Goal: Transaction & Acquisition: Purchase product/service

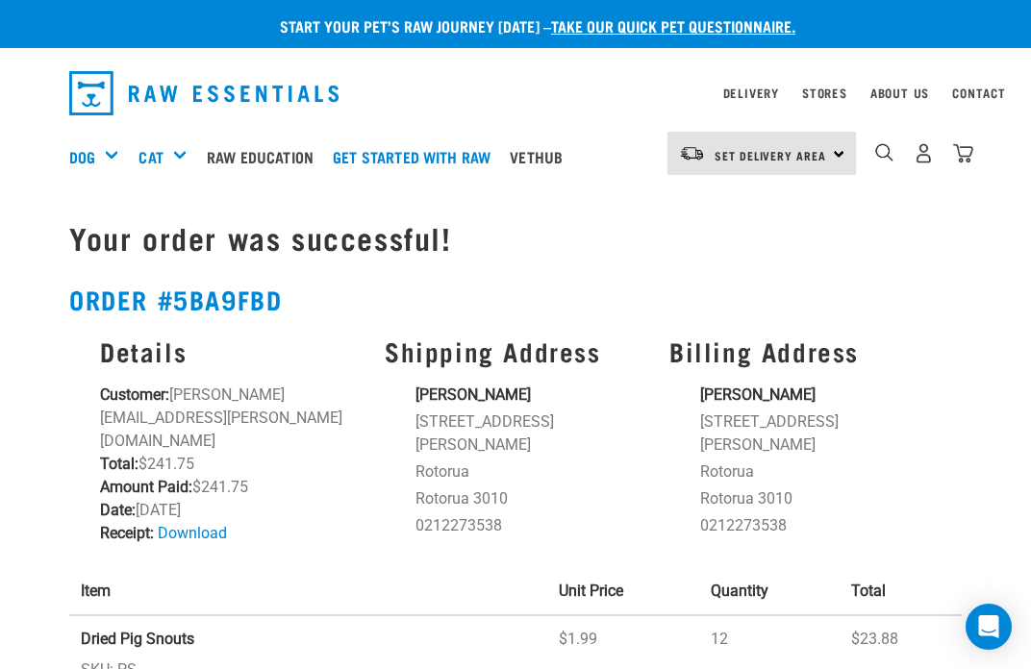
click at [939, 148] on div "0" at bounding box center [923, 153] width 99 height 43
click at [931, 143] on img "dropdown navigation" at bounding box center [924, 153] width 20 height 20
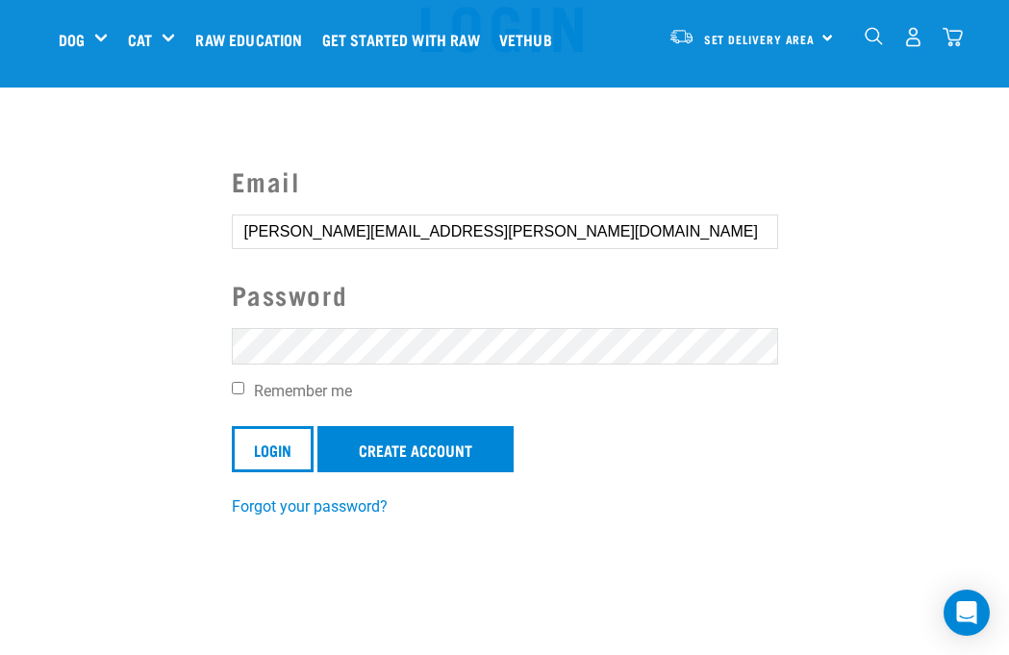
scroll to position [91, 0]
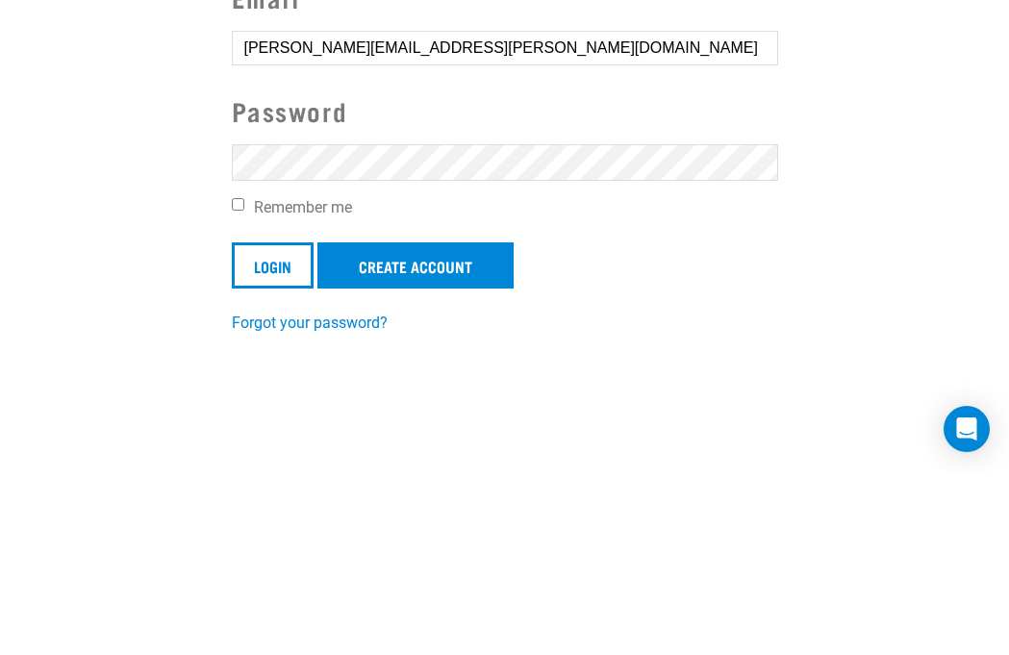
click at [269, 426] on input "Login" at bounding box center [273, 449] width 82 height 46
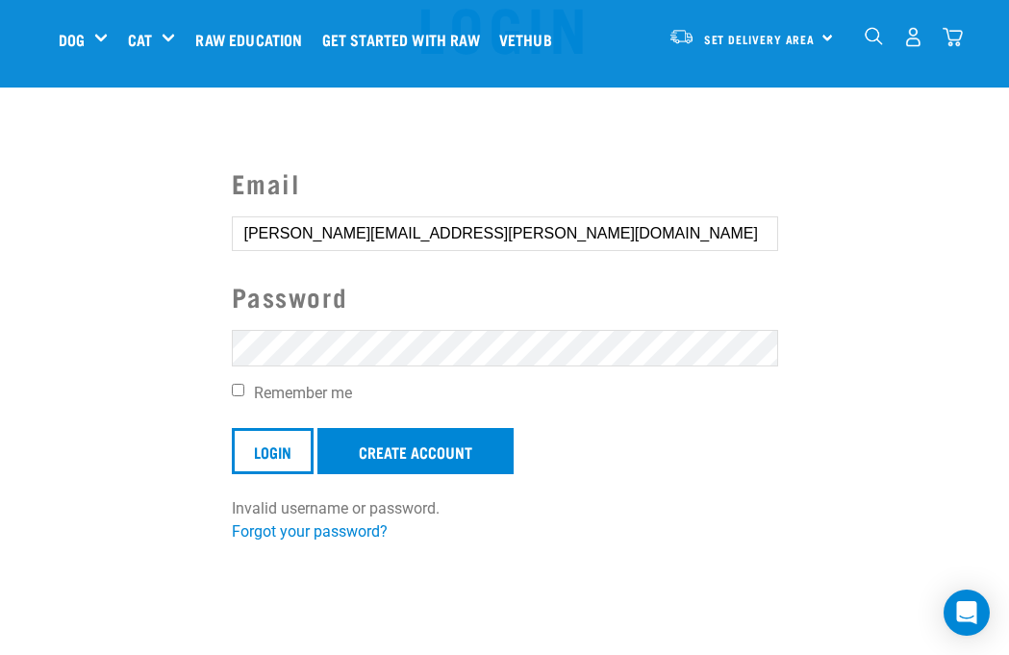
scroll to position [94, 0]
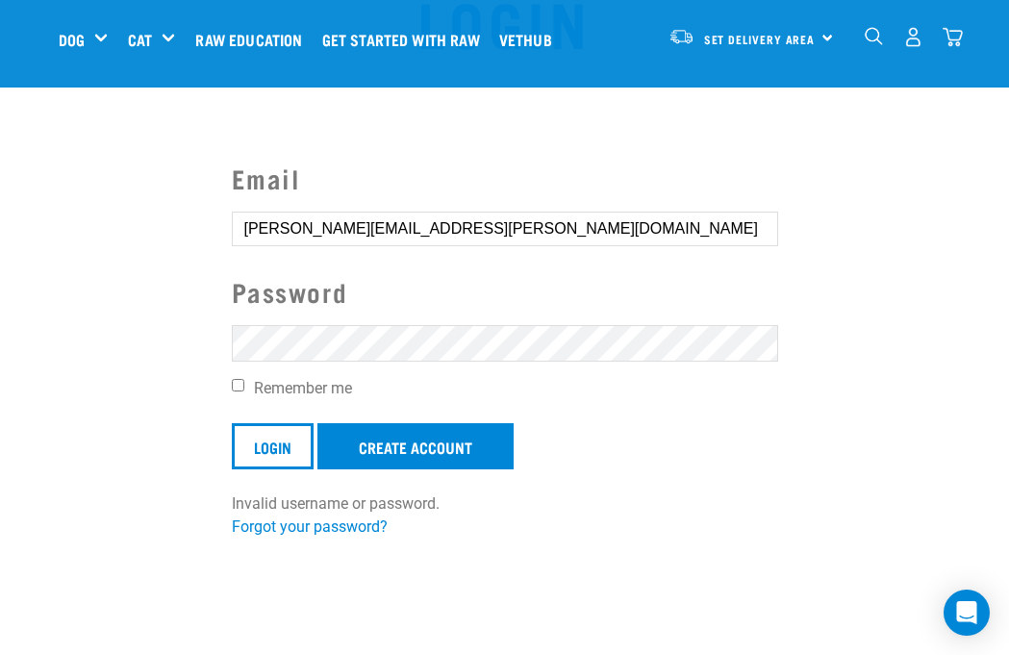
click at [0, 326] on article "Invalid username or password." at bounding box center [0, 327] width 0 height 655
click at [0, 337] on article "Invalid username or password." at bounding box center [0, 327] width 0 height 655
click at [0, 343] on article "Invalid username or password." at bounding box center [0, 327] width 0 height 655
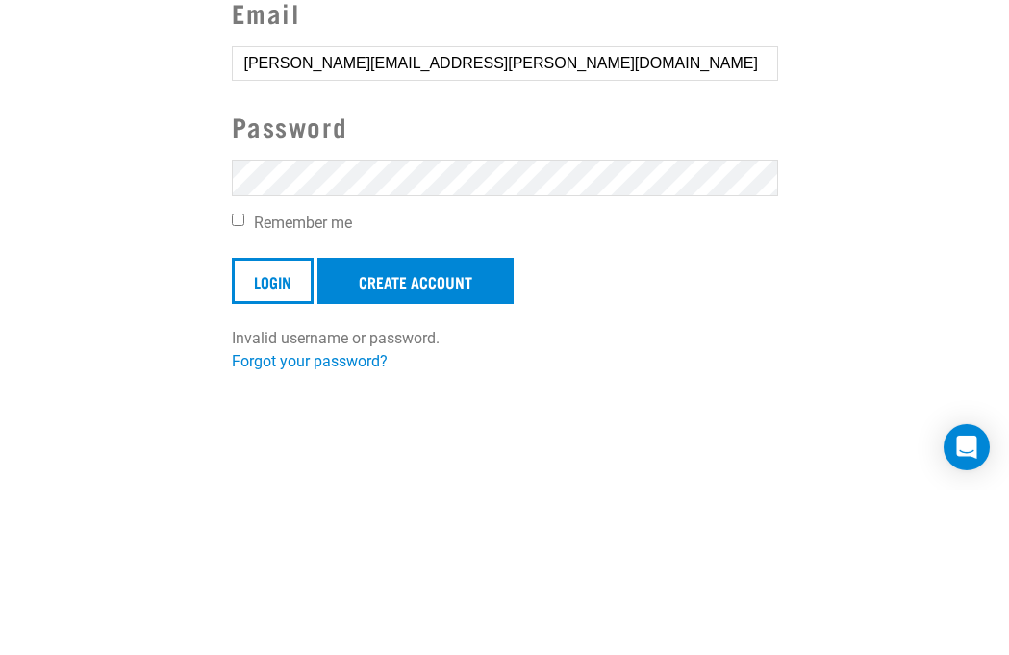
click at [257, 423] on input "Login" at bounding box center [273, 446] width 82 height 46
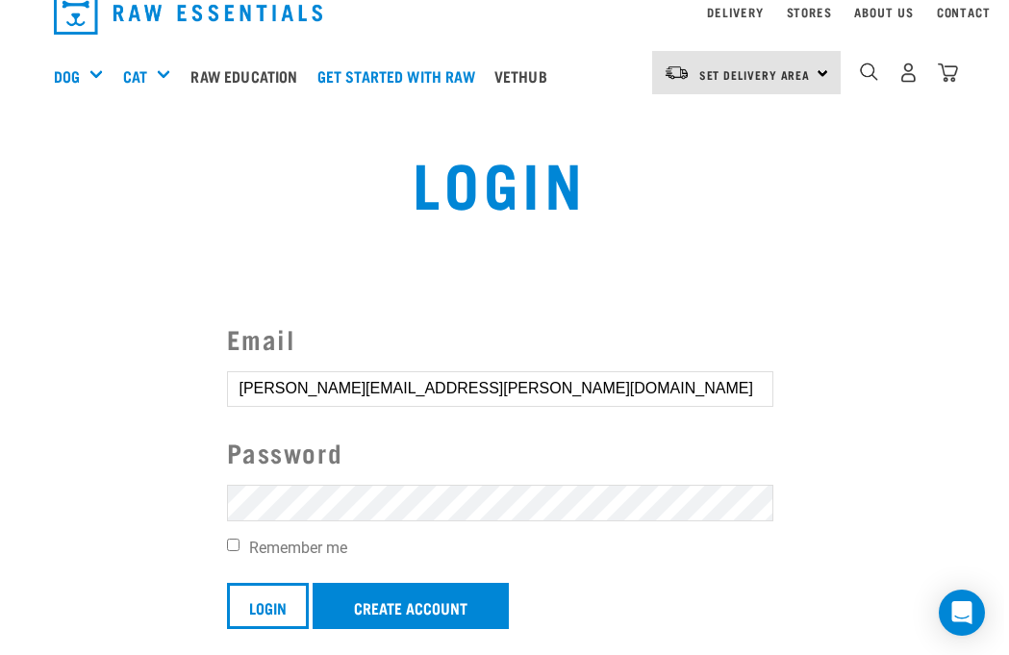
scroll to position [80, 0]
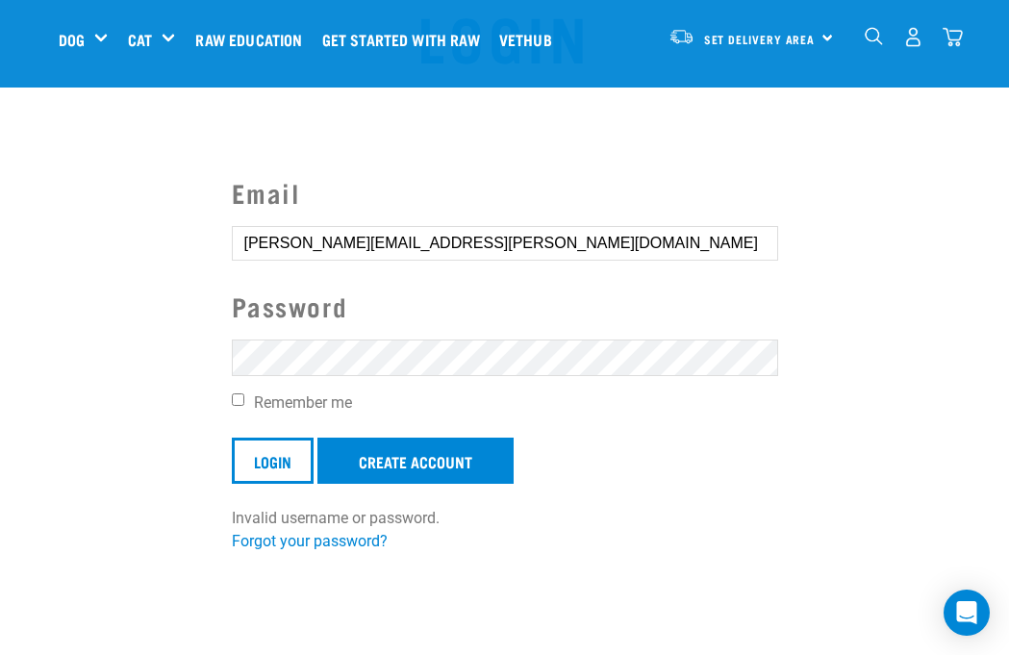
click at [0, 357] on article "Invalid username or password." at bounding box center [0, 327] width 0 height 655
click at [0, 356] on article "Invalid username or password." at bounding box center [0, 327] width 0 height 655
click at [262, 325] on label "Password" at bounding box center [505, 306] width 546 height 39
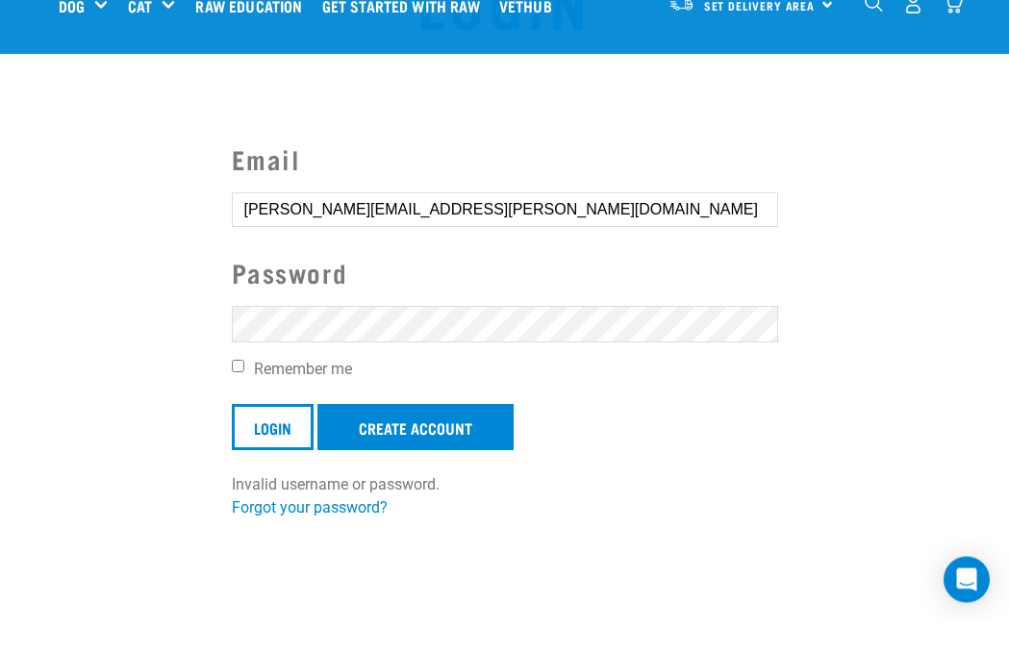
click at [244, 393] on input "Remember me" at bounding box center [238, 399] width 13 height 13
checkbox input "true"
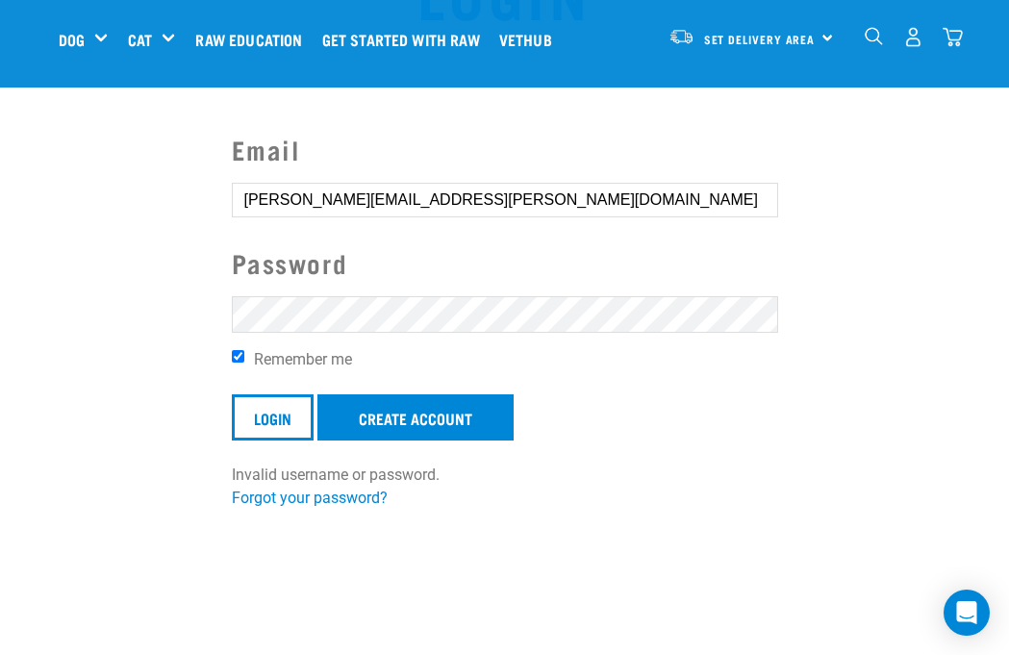
scroll to position [122, 0]
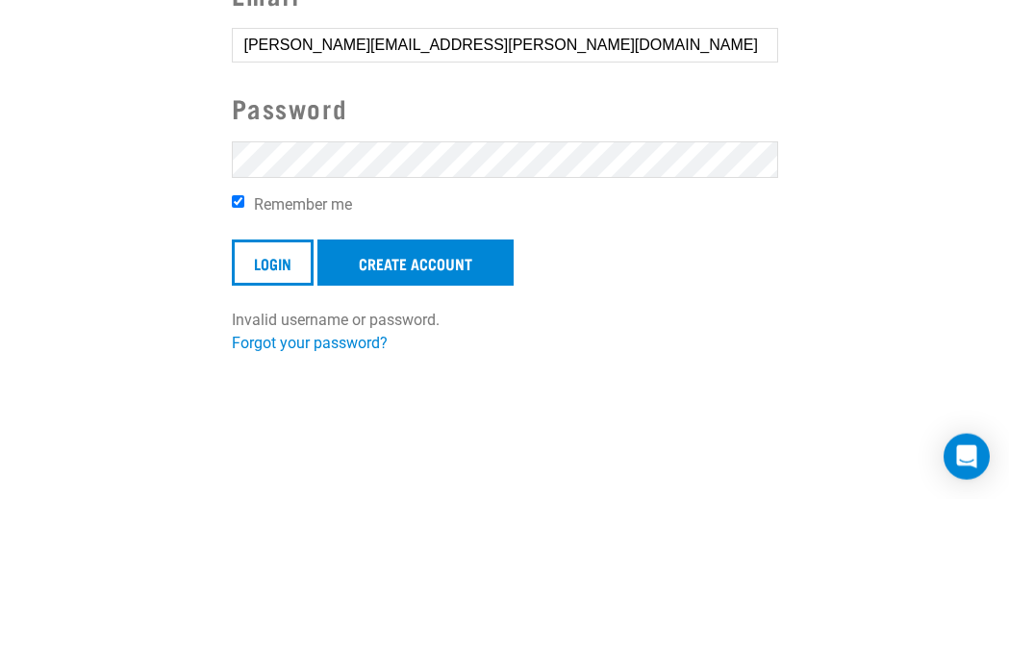
click at [244, 395] on input "Login" at bounding box center [273, 418] width 82 height 46
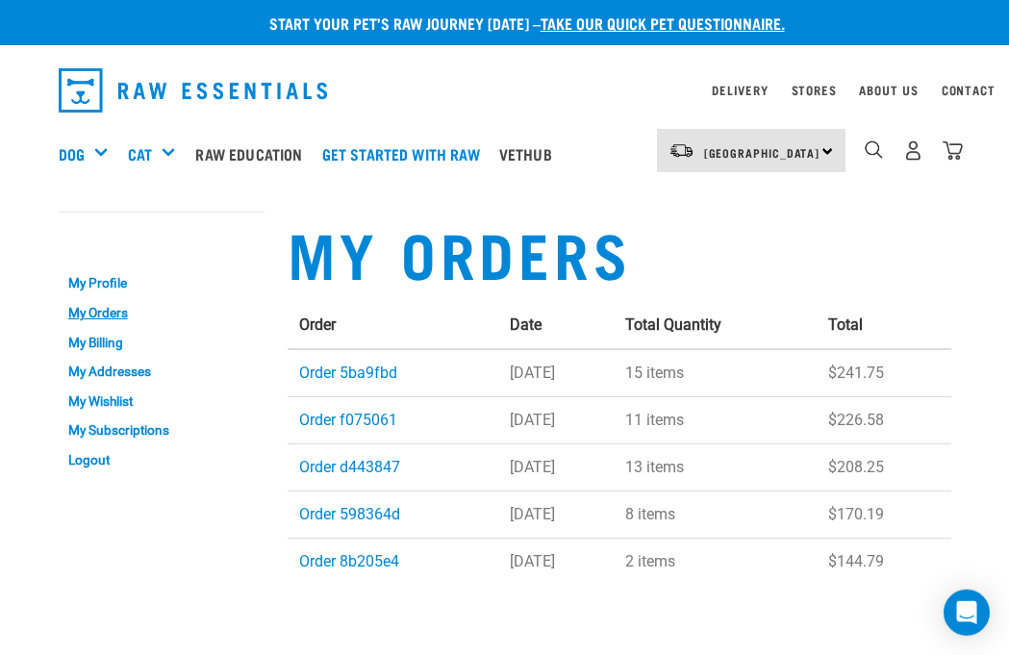
click at [338, 379] on link "Order 5ba9fbd" at bounding box center [348, 372] width 98 height 18
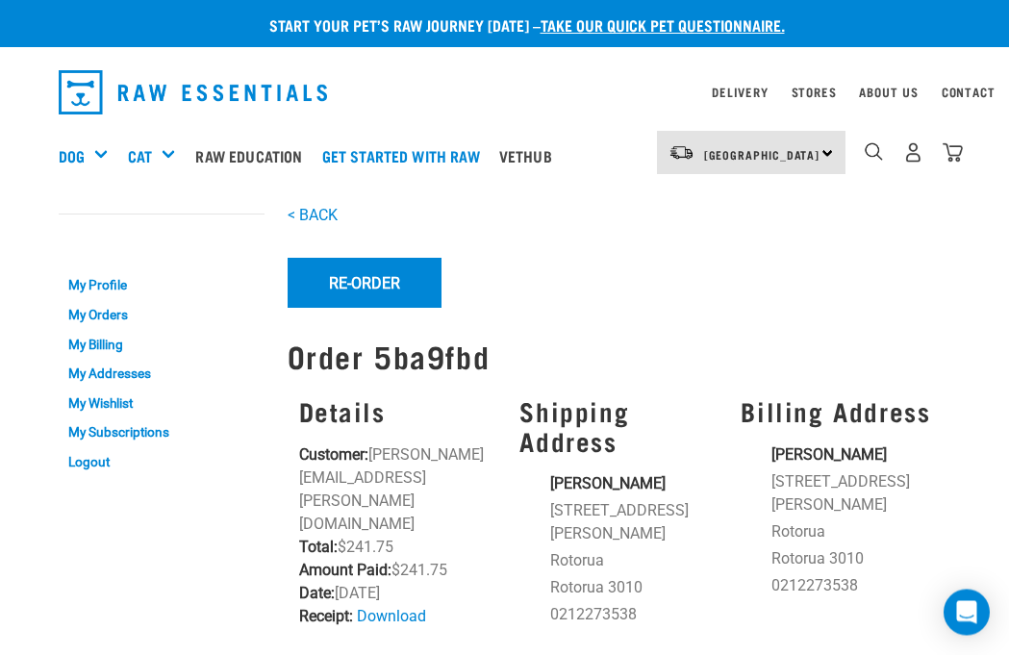
click at [346, 273] on button "Re-Order" at bounding box center [365, 284] width 154 height 50
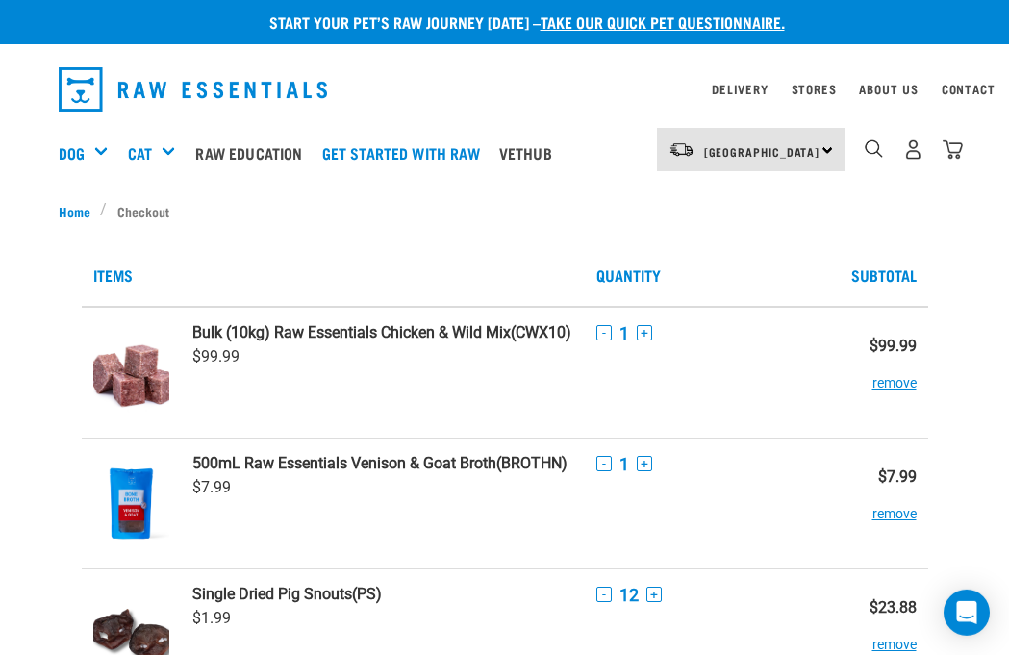
scroll to position [22, 0]
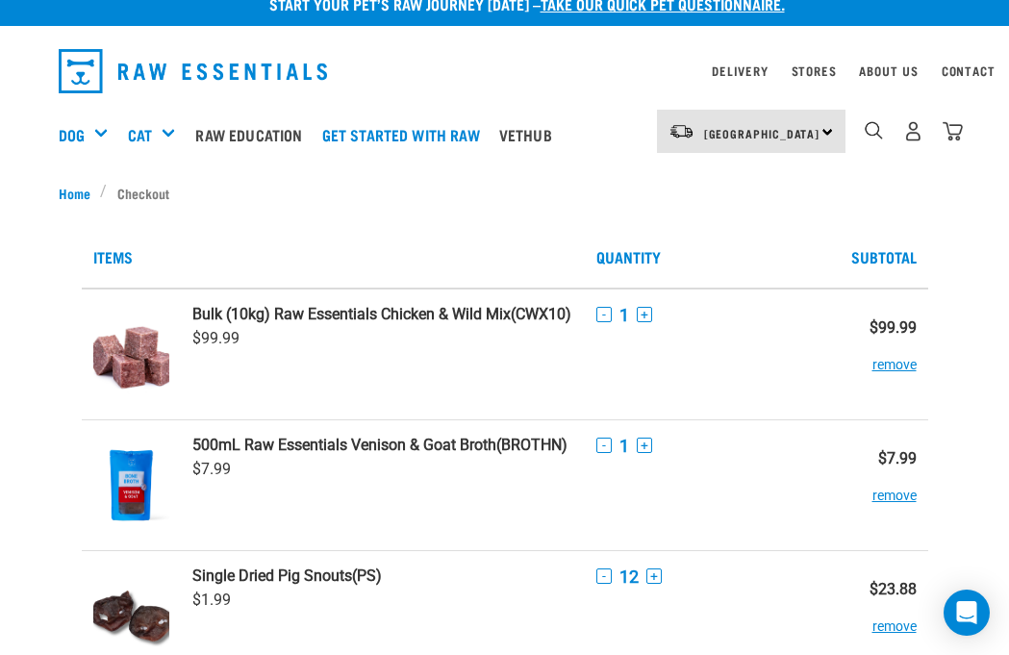
click at [0, 0] on div "Bulk Frozen" at bounding box center [0, 0] width 0 height 0
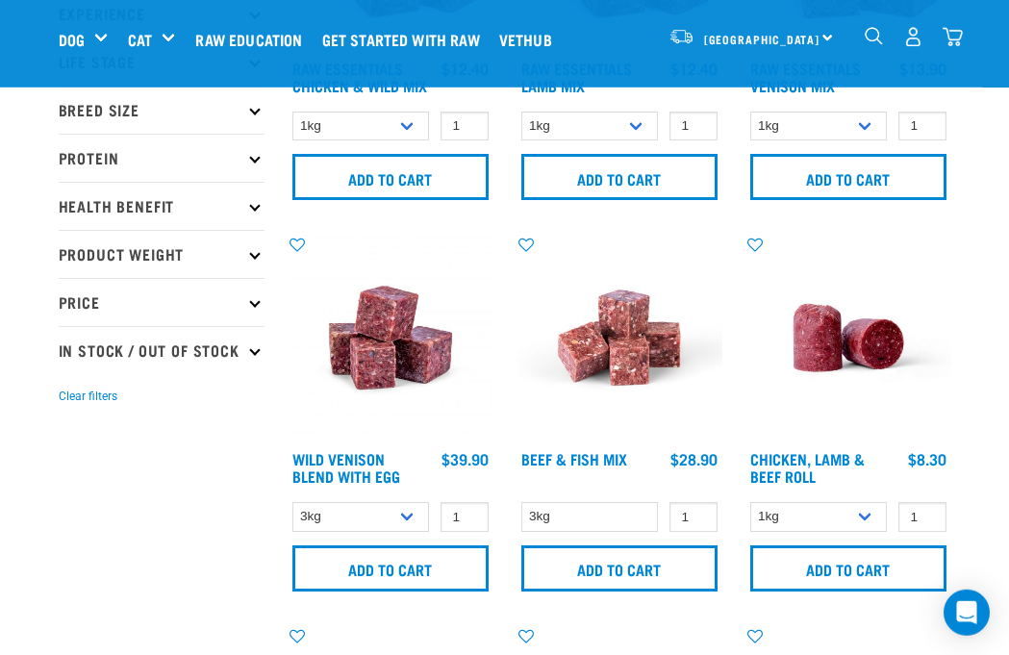
scroll to position [296, 0]
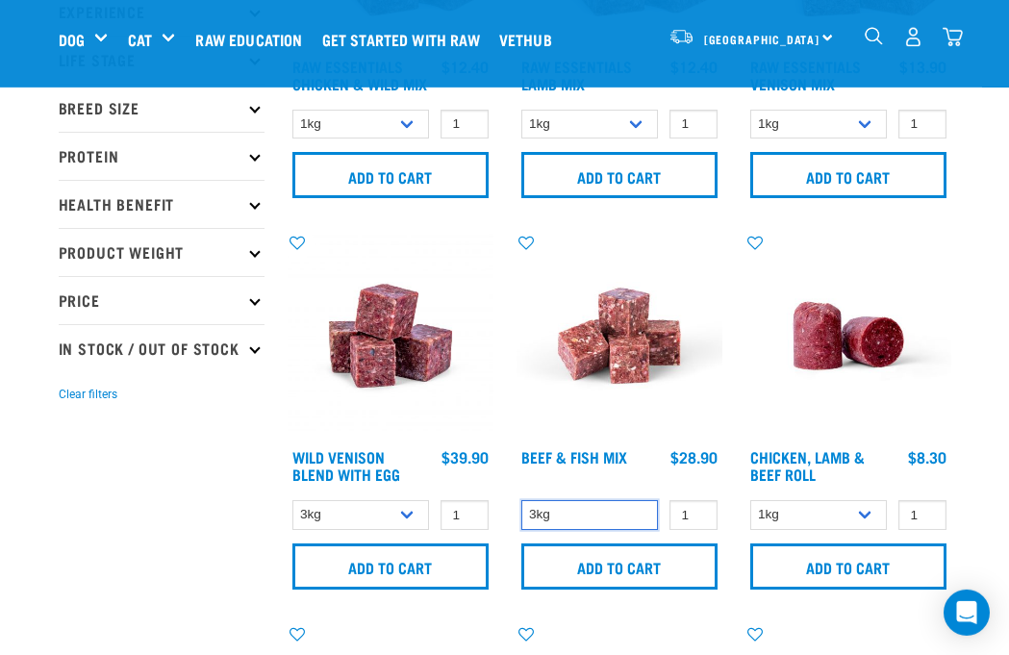
click at [578, 519] on select "3kg" at bounding box center [590, 515] width 138 height 30
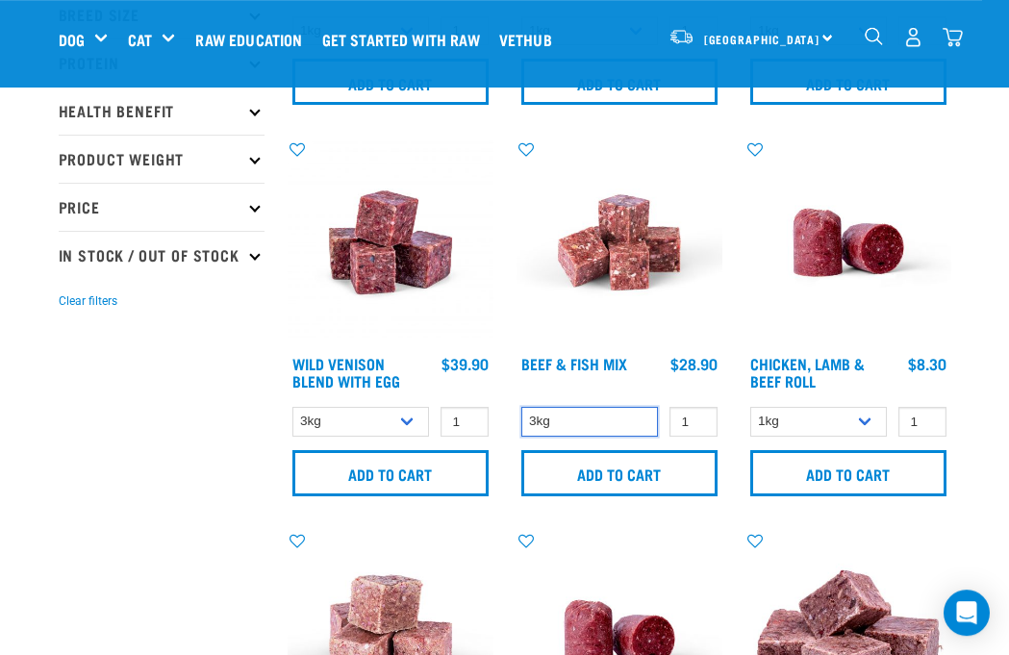
scroll to position [388, 0]
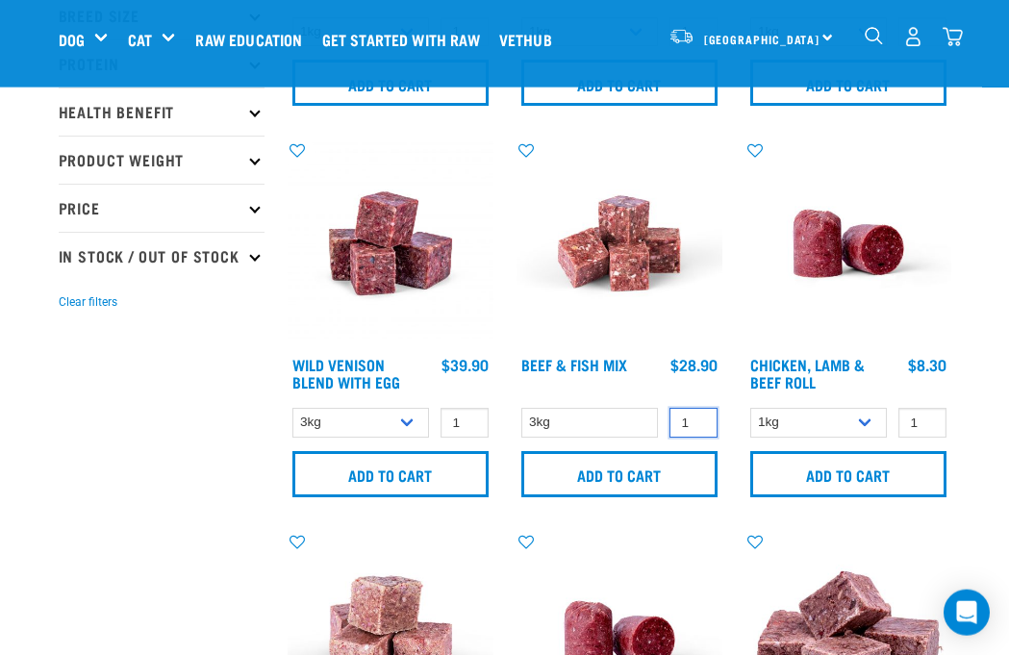
click at [708, 423] on input "1" at bounding box center [693, 423] width 48 height 30
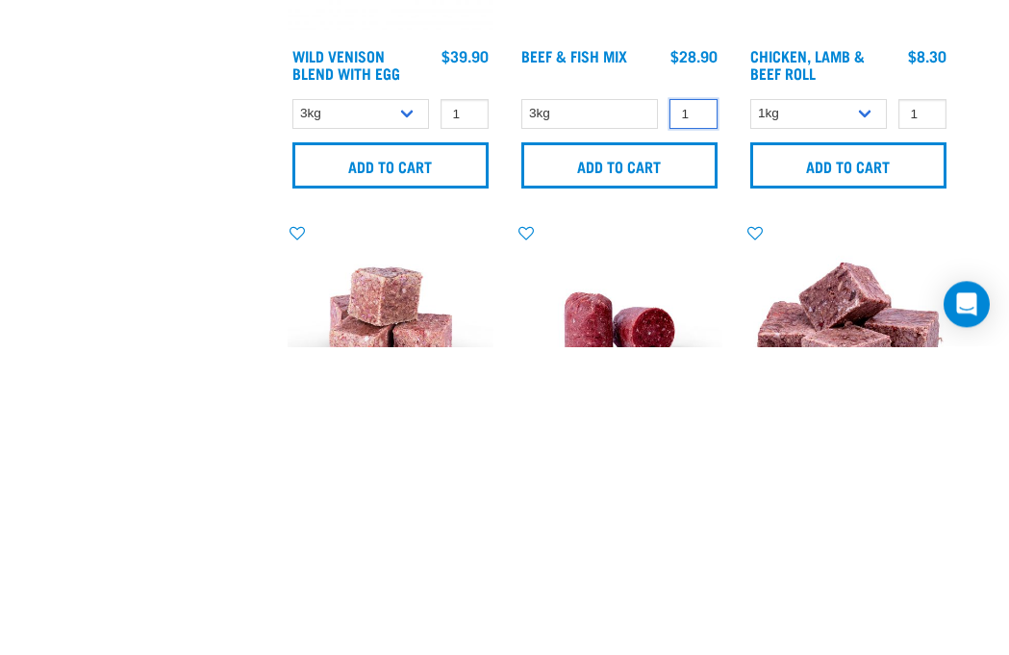
click at [708, 408] on input "1" at bounding box center [693, 423] width 48 height 30
type input "2"
click at [586, 451] on input "Add to cart" at bounding box center [619, 474] width 196 height 46
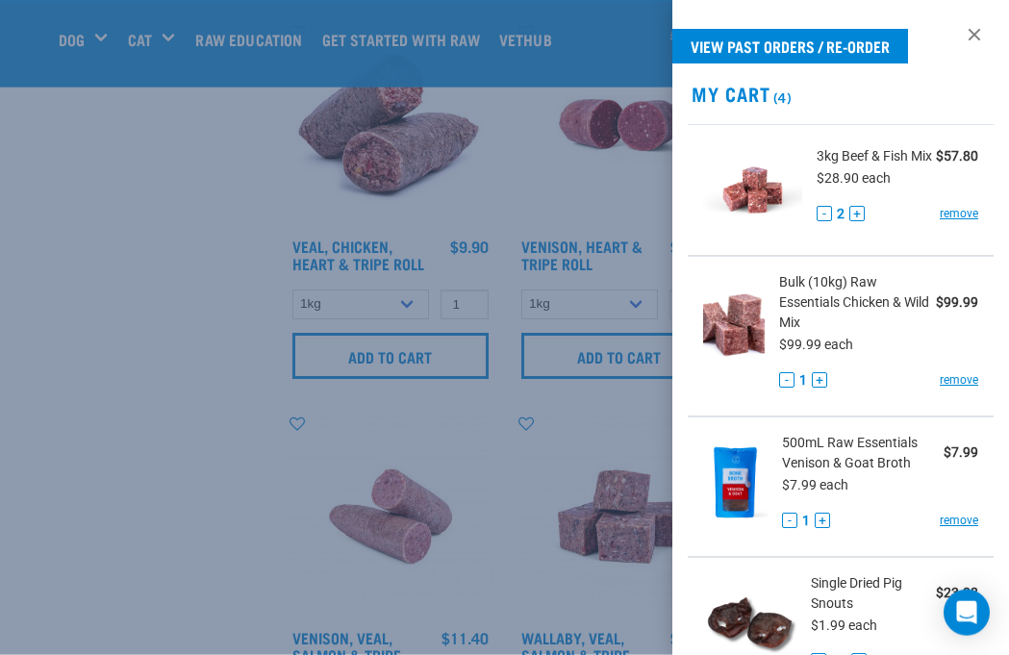
scroll to position [1667, 0]
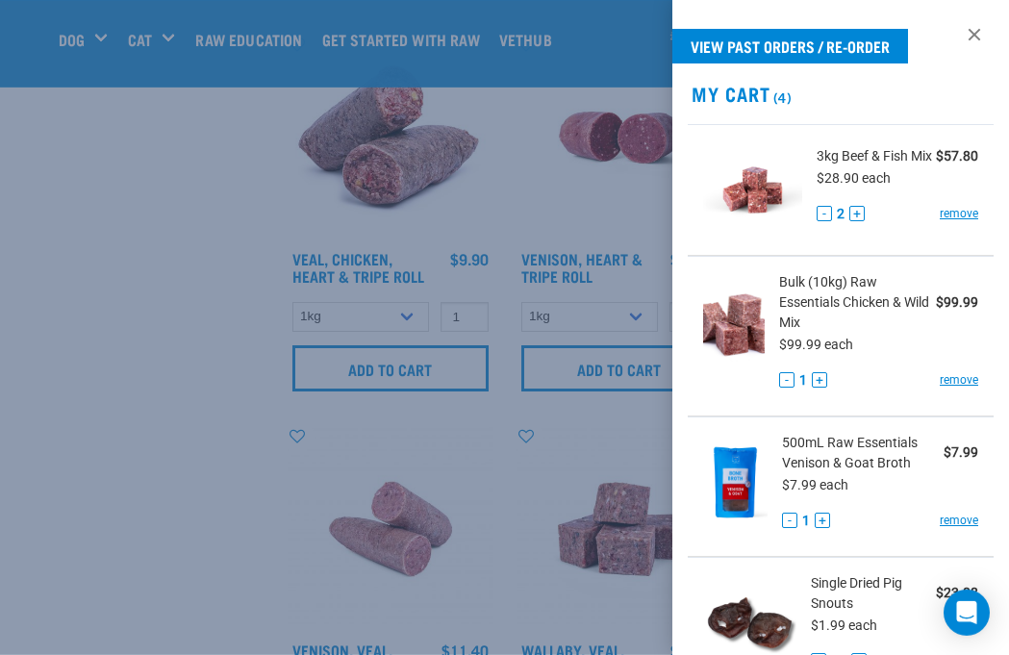
click at [205, 459] on div at bounding box center [504, 327] width 1009 height 655
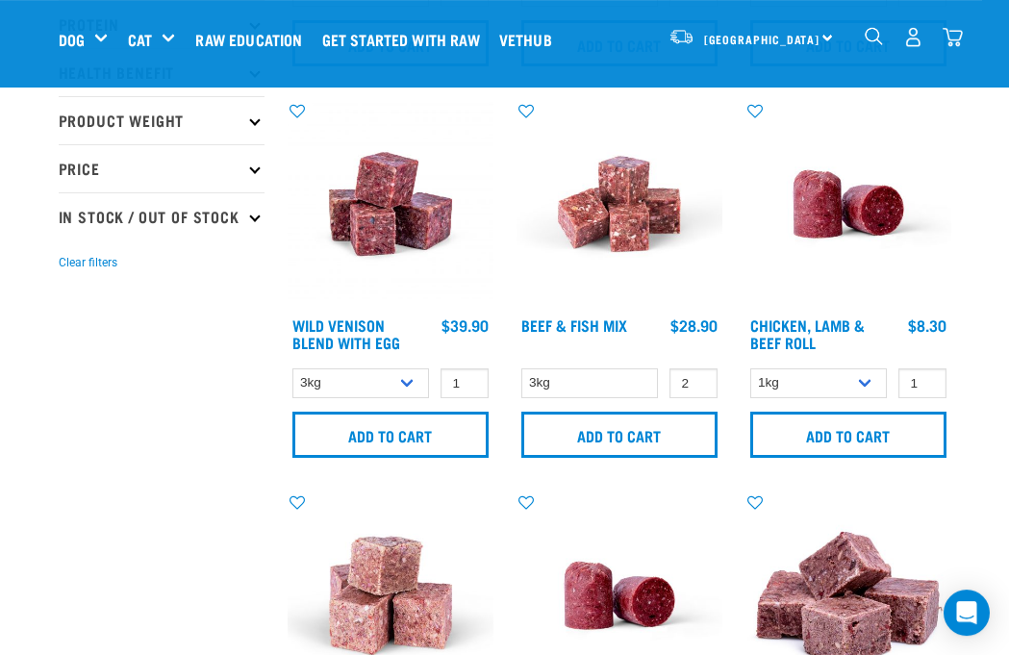
scroll to position [428, 0]
click at [231, 236] on p "In Stock / Out Of Stock" at bounding box center [162, 216] width 206 height 48
click at [69, 281] on label "In Stock" at bounding box center [115, 269] width 93 height 24
click at [67, 272] on input "In Stock" at bounding box center [65, 266] width 13 height 13
checkbox input "true"
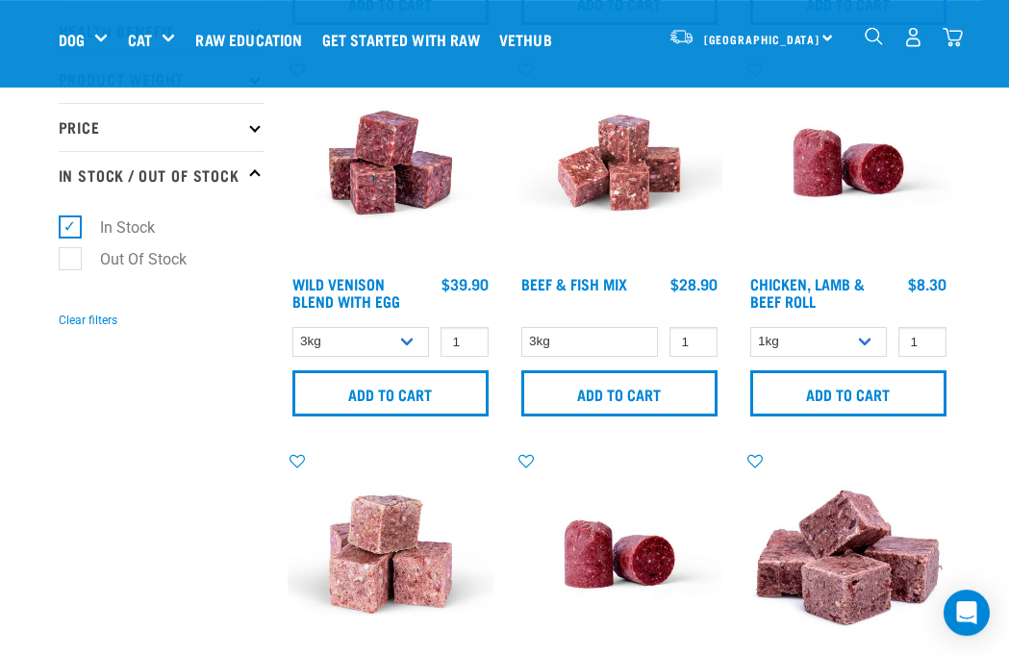
scroll to position [464, 0]
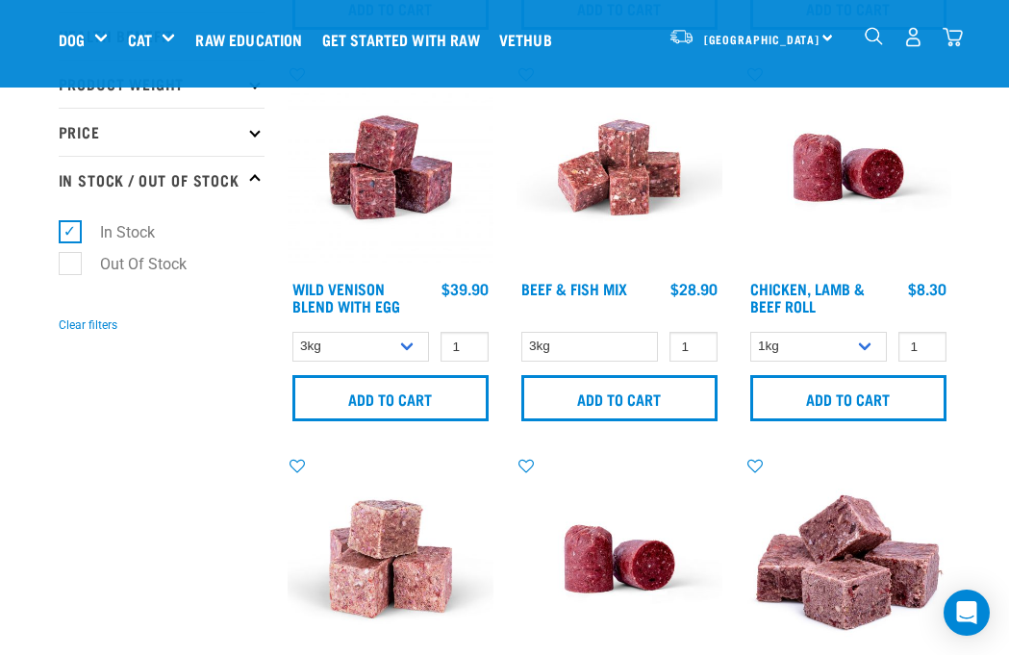
click at [363, 354] on select "3kg Bulk (10kg)" at bounding box center [361, 347] width 138 height 30
select select "50722"
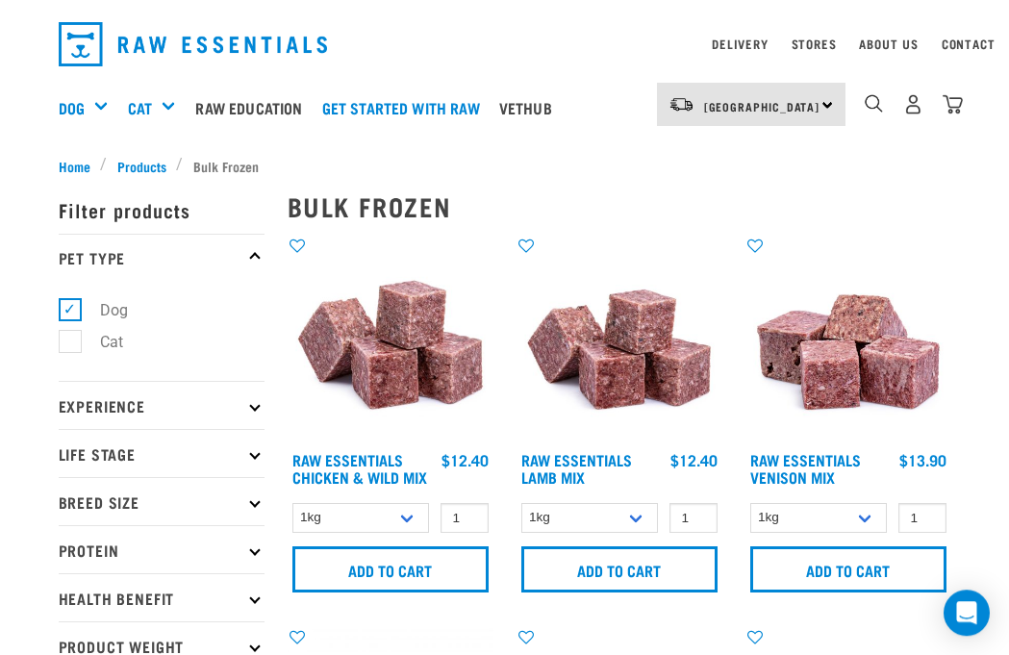
scroll to position [0, 0]
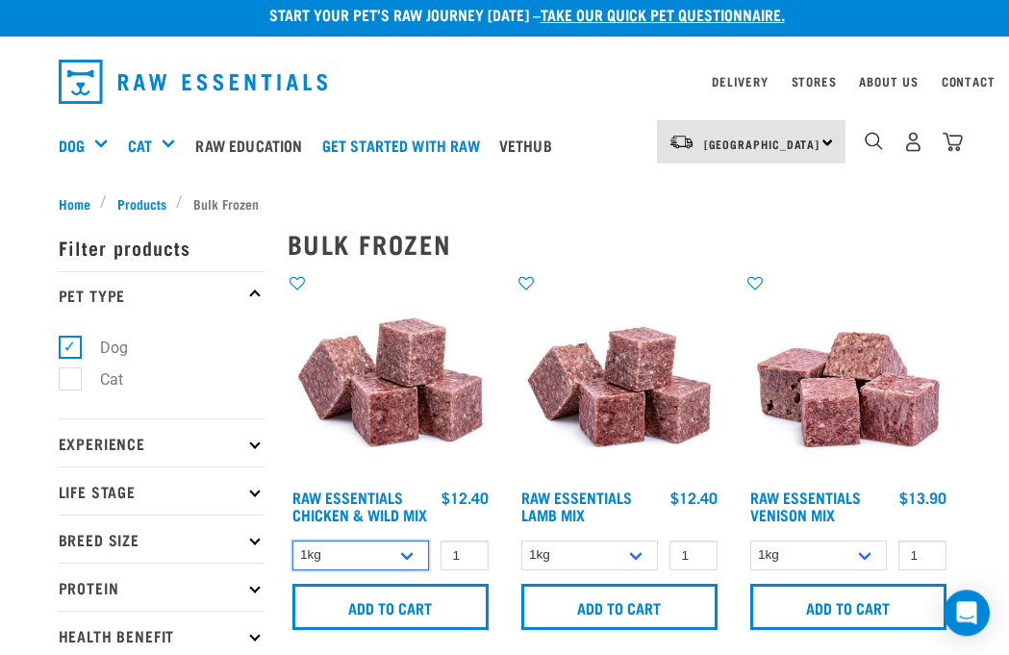
click at [329, 560] on select "1kg 3kg Bulk (10kg)" at bounding box center [361, 555] width 138 height 30
select select "14881"
click at [344, 624] on input "Add to cart" at bounding box center [390, 607] width 196 height 46
click at [955, 135] on img "dropdown navigation" at bounding box center [952, 142] width 20 height 20
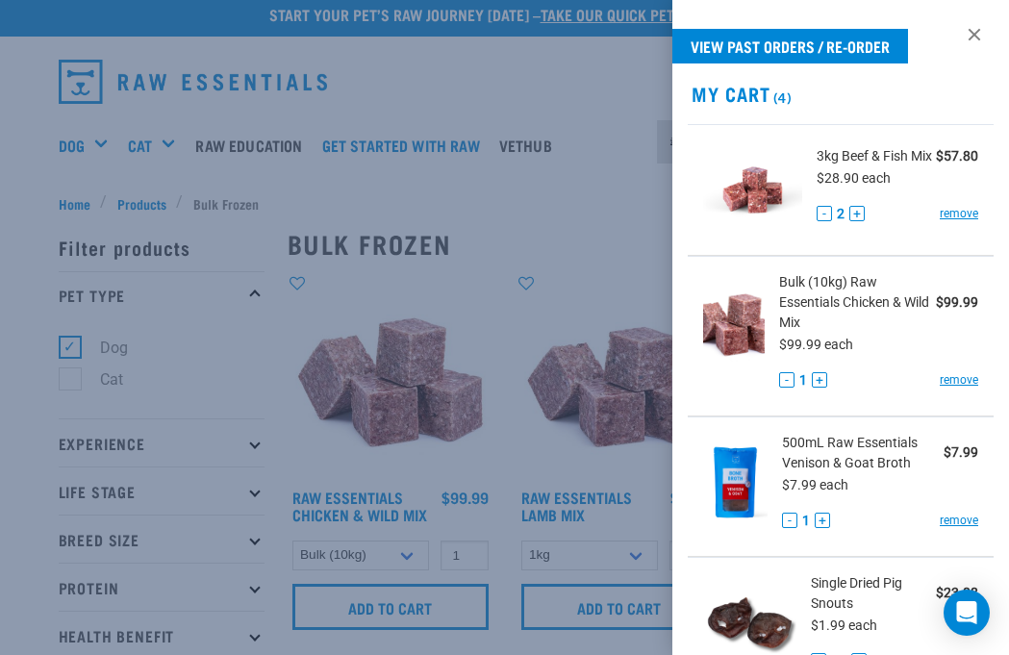
click at [862, 215] on div "3kg Beef & Fish Mix $57.80 $28.90 each - 2 + remove" at bounding box center [890, 190] width 176 height 88
click at [860, 221] on button "+" at bounding box center [856, 213] width 15 height 15
click at [862, 221] on button "+" at bounding box center [856, 213] width 15 height 15
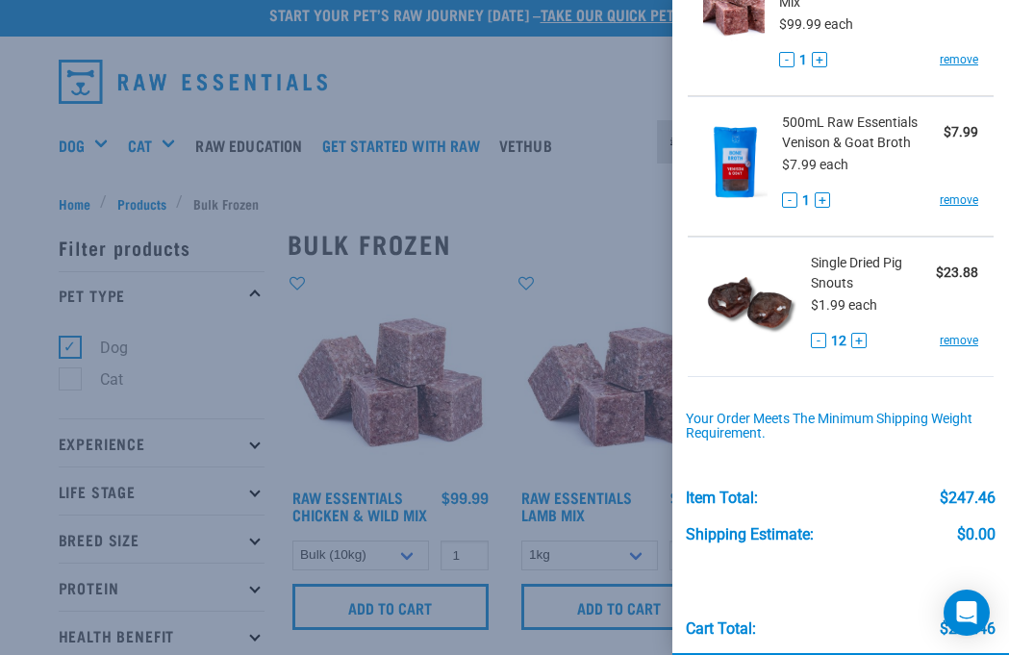
scroll to position [330, 0]
click at [347, 278] on div at bounding box center [504, 327] width 1009 height 655
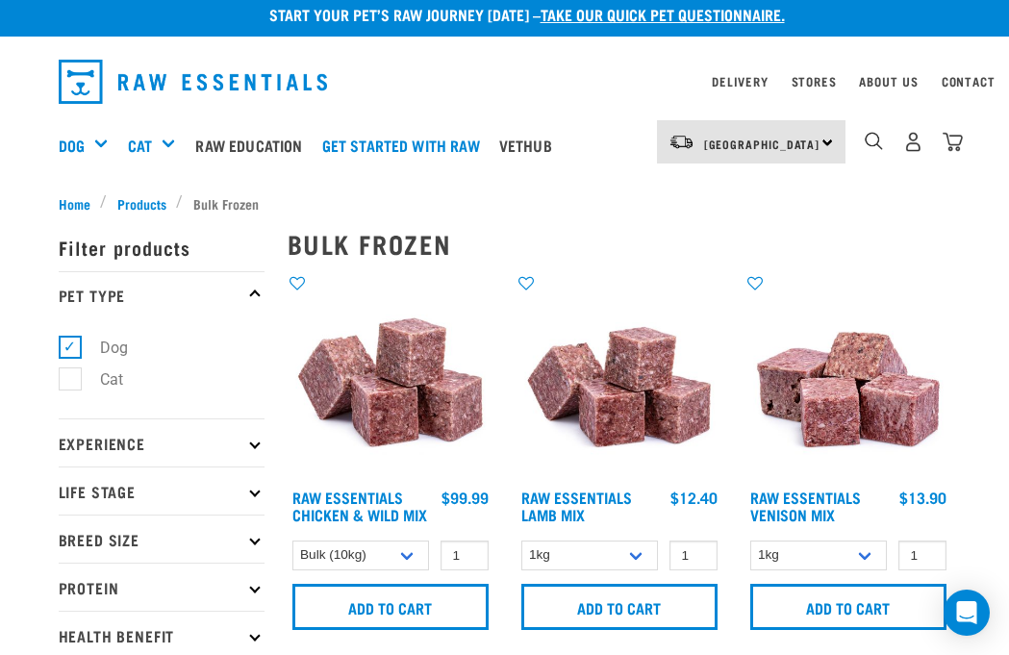
click at [878, 138] on img "dropdown navigation" at bounding box center [873, 141] width 18 height 18
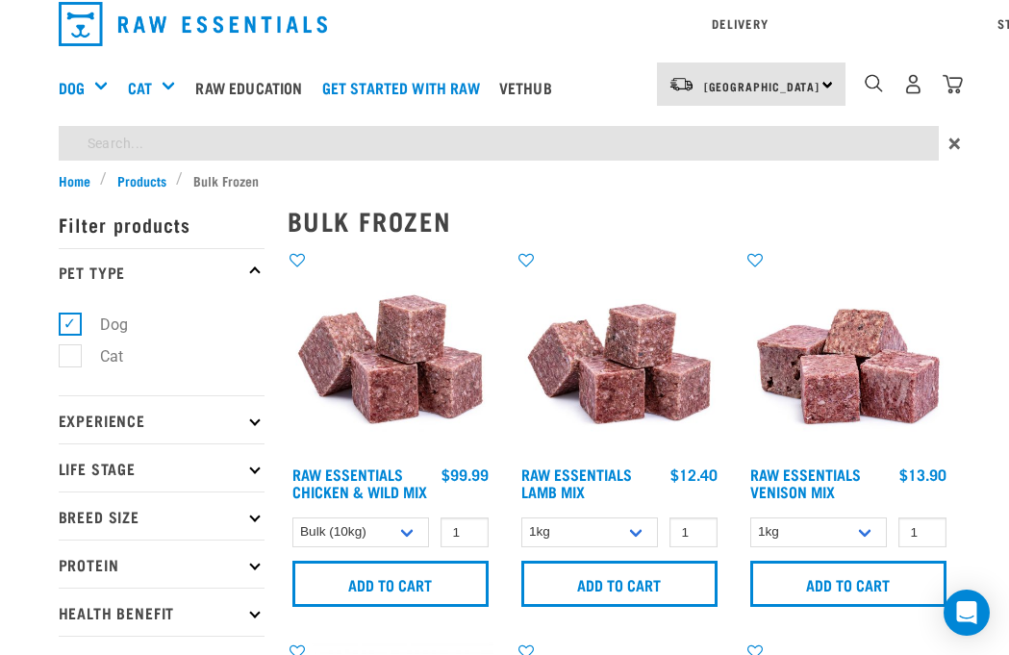
scroll to position [12, 0]
type input "Puzzle"
click at [180, 126] on input "Puzzle" at bounding box center [499, 143] width 880 height 35
click at [179, 126] on input "Puzzle" at bounding box center [499, 143] width 880 height 35
click at [142, 126] on input "Puzzle" at bounding box center [499, 143] width 880 height 35
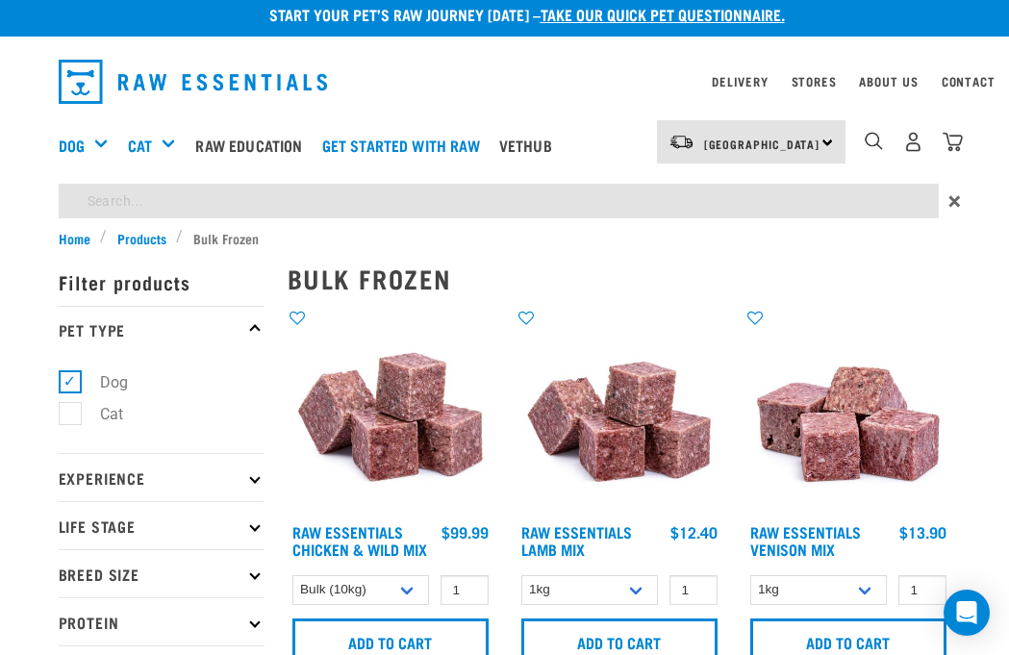
click at [62, 86] on img "dropdown navigation" at bounding box center [193, 82] width 269 height 44
click at [85, 157] on link "Dog" at bounding box center [72, 145] width 26 height 23
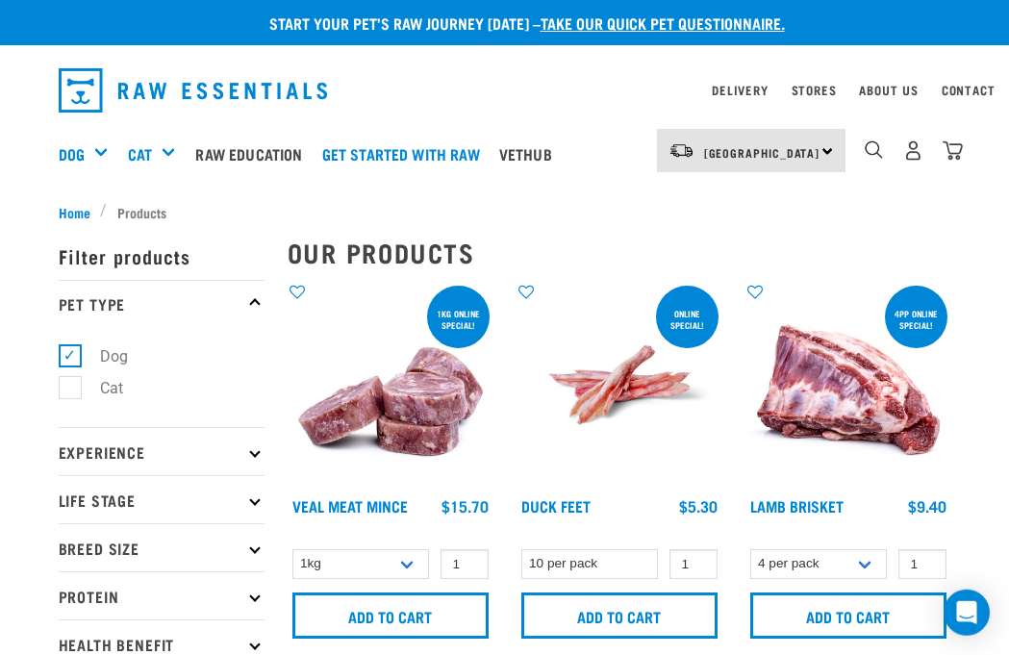
click at [0, 0] on div "Toys & Enrichment" at bounding box center [0, 0] width 0 height 0
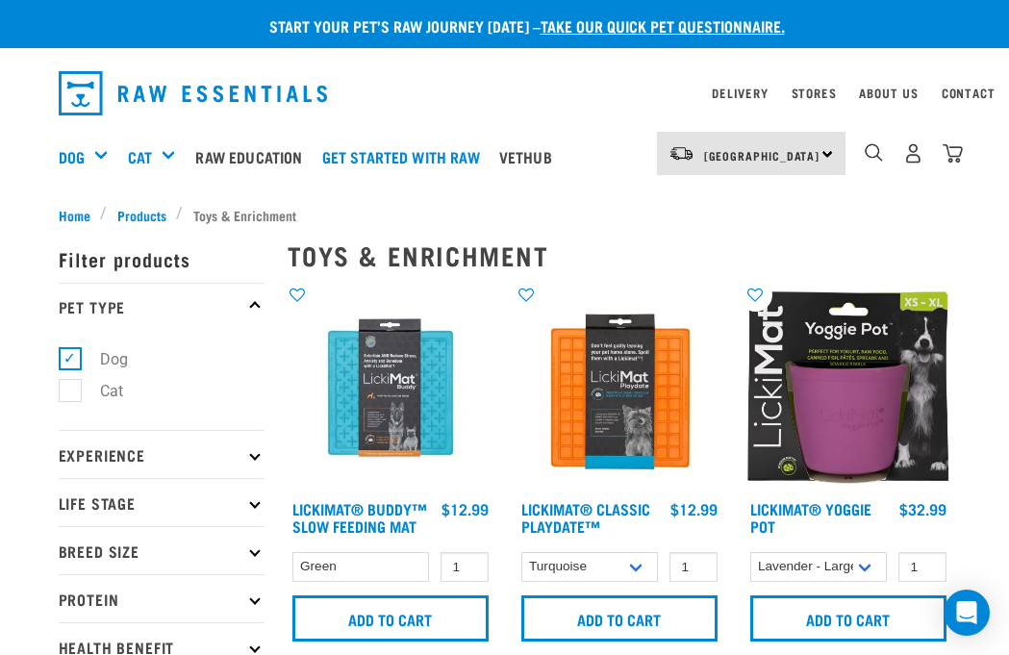
click at [0, 0] on div "Mixes & Minces" at bounding box center [0, 0] width 0 height 0
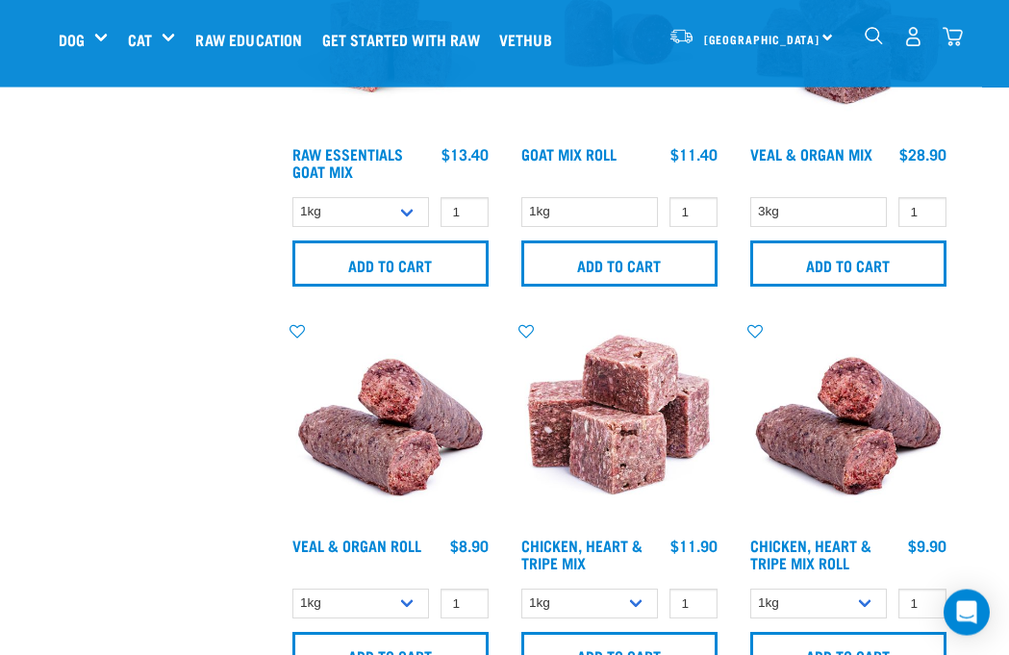
scroll to position [1319, 0]
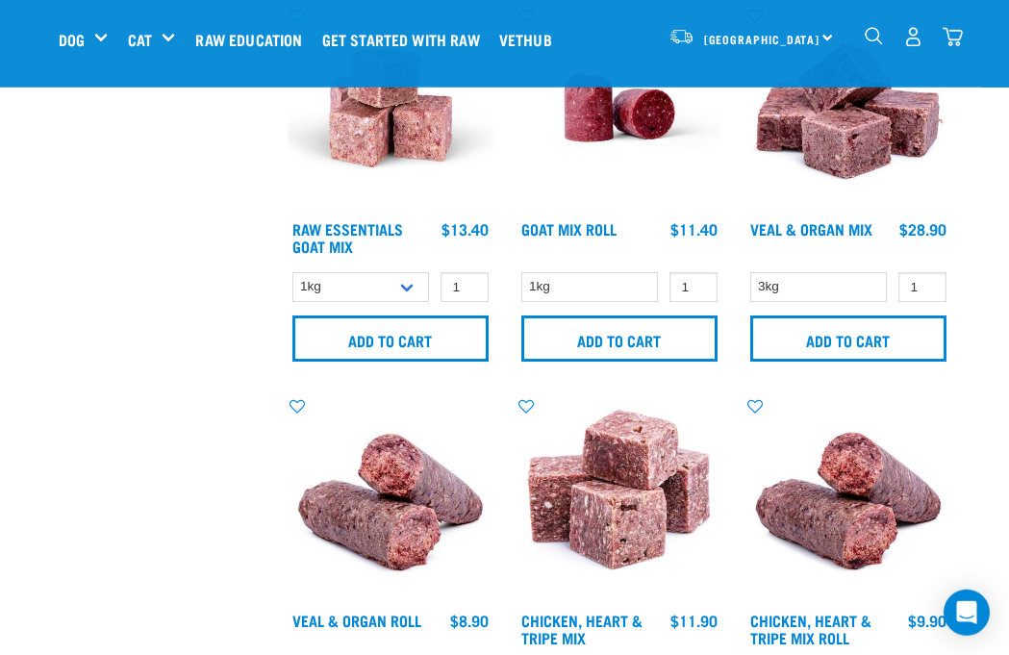
click at [0, 0] on div "Treats" at bounding box center [0, 0] width 0 height 0
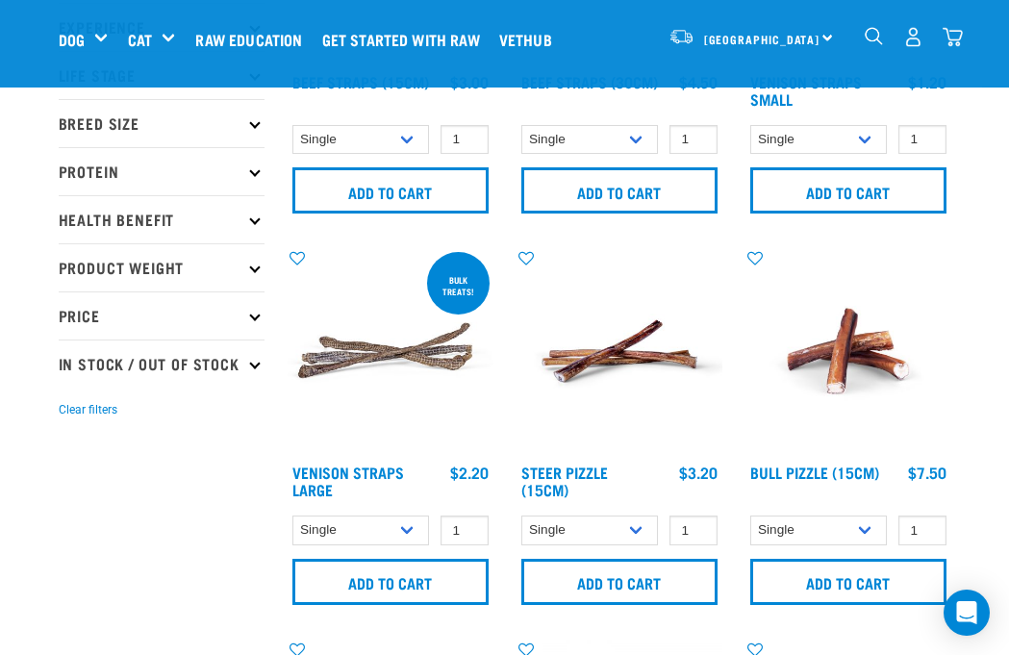
scroll to position [282, 0]
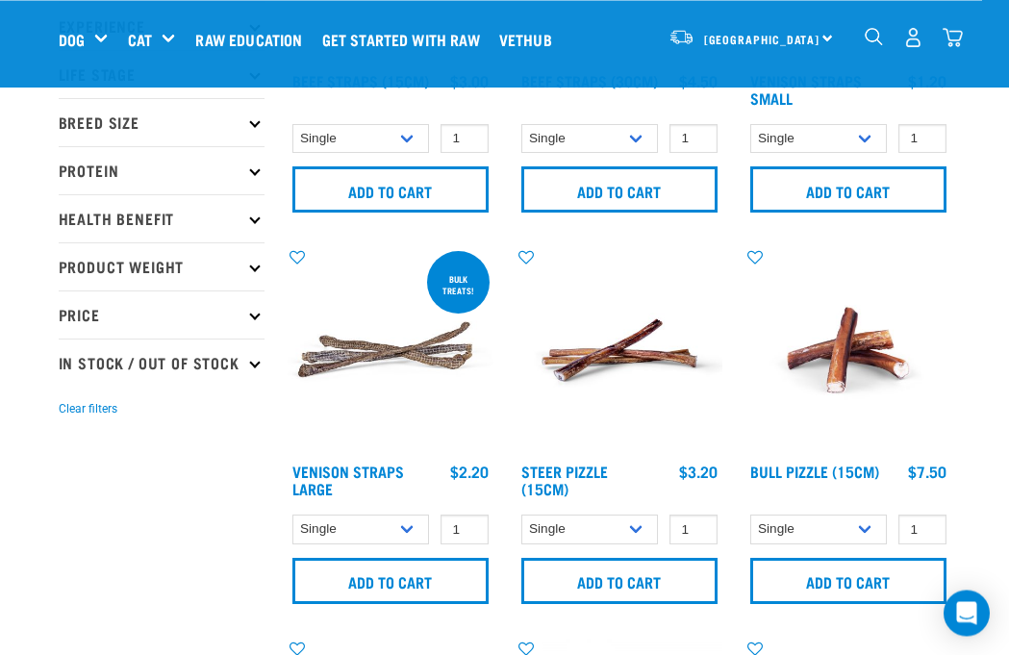
click at [804, 568] on input "Add to cart" at bounding box center [848, 581] width 196 height 46
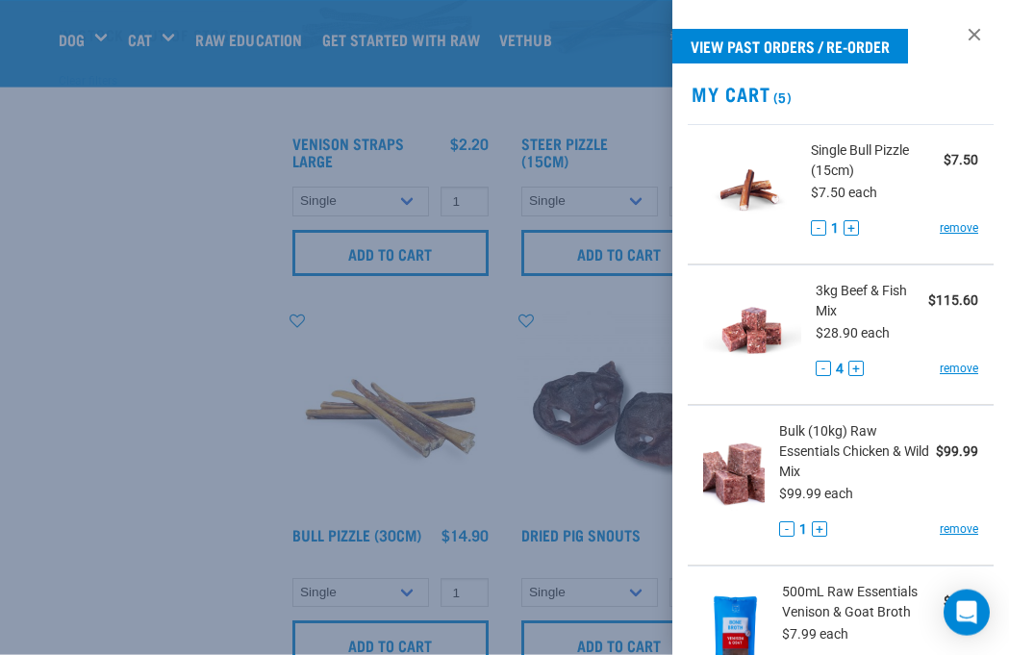
click at [199, 626] on div at bounding box center [504, 327] width 1009 height 655
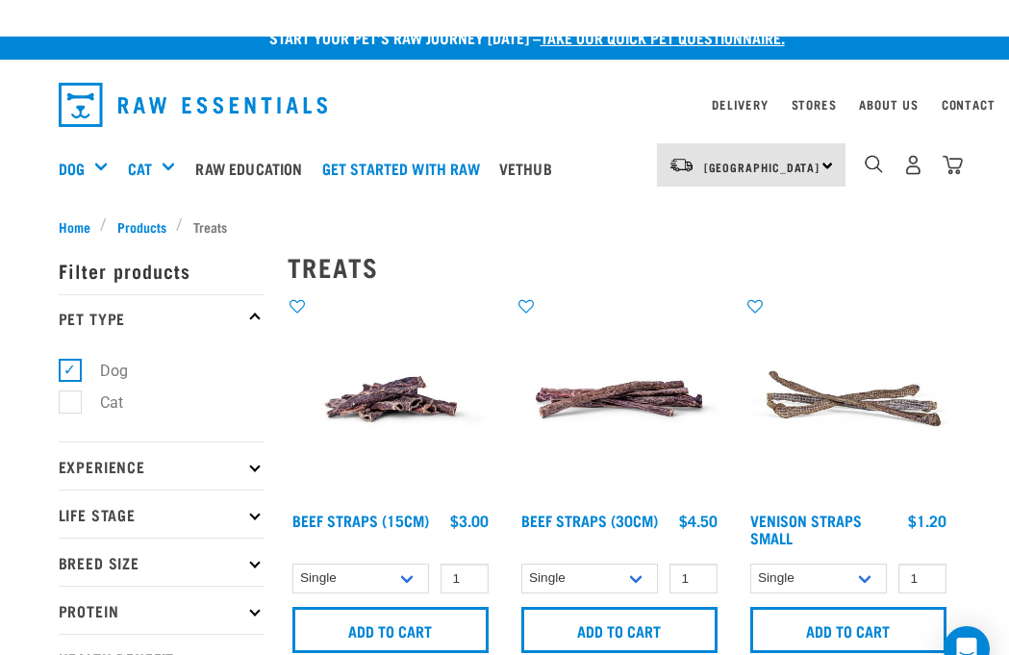
scroll to position [0, 0]
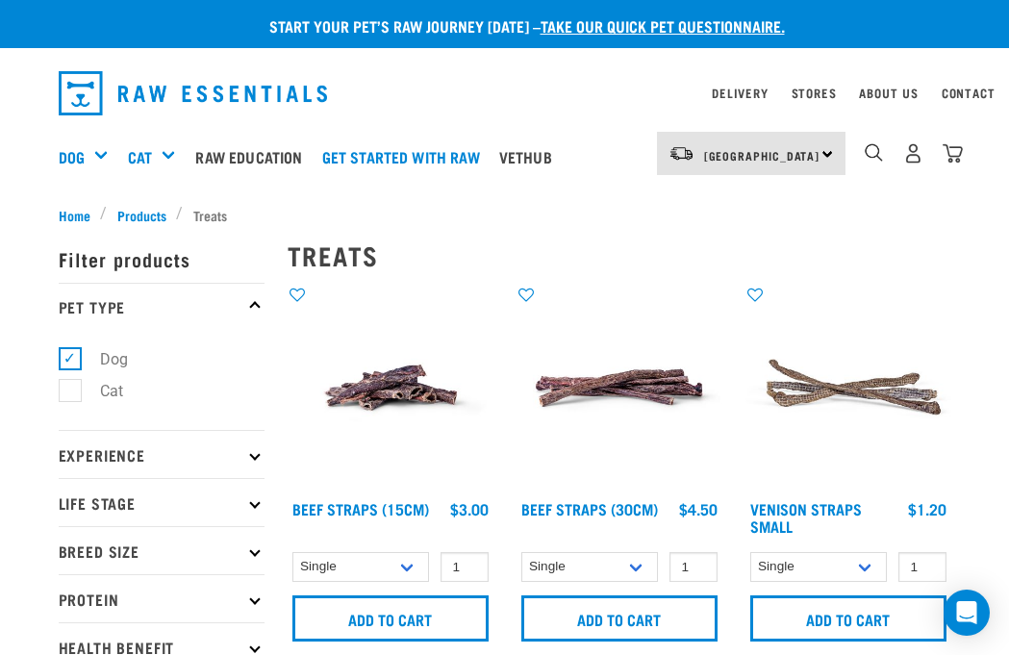
click at [956, 148] on img "dropdown navigation" at bounding box center [952, 153] width 20 height 20
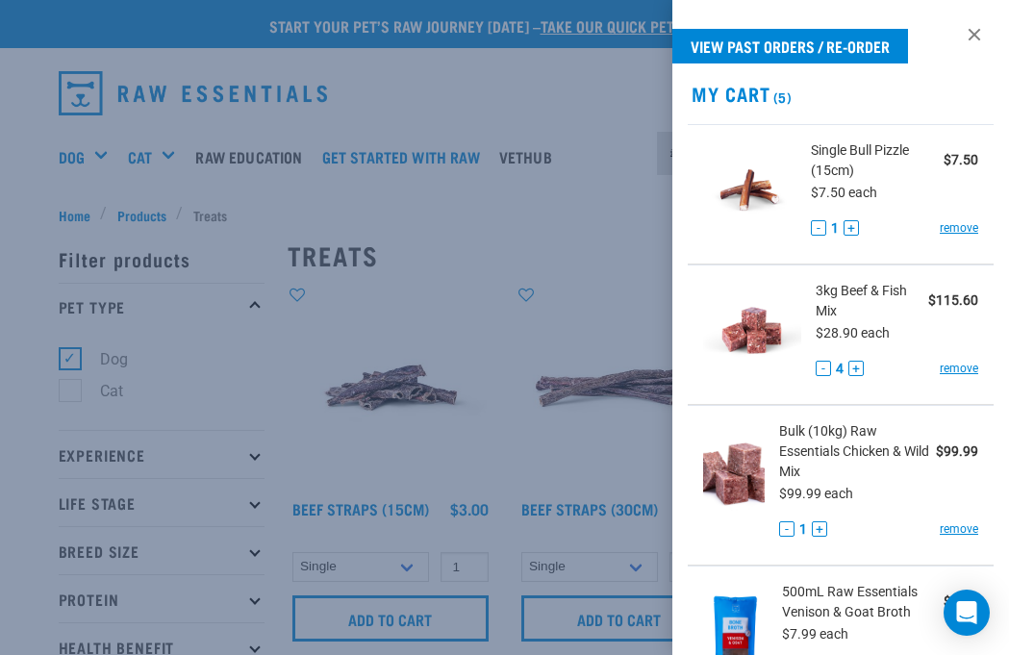
click at [847, 229] on button "+" at bounding box center [850, 227] width 15 height 15
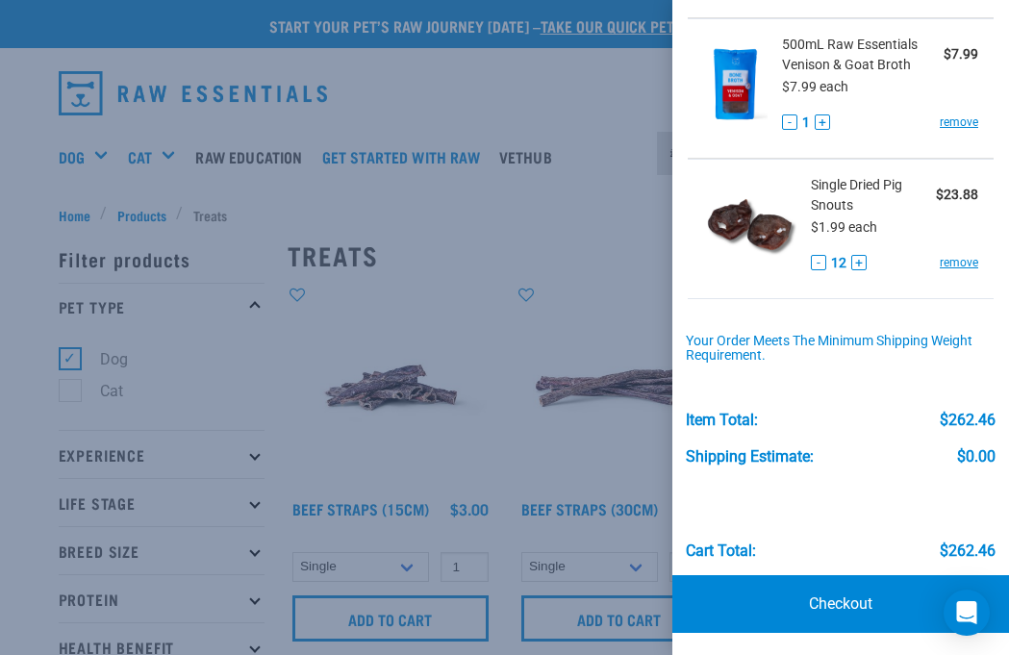
scroll to position [546, 0]
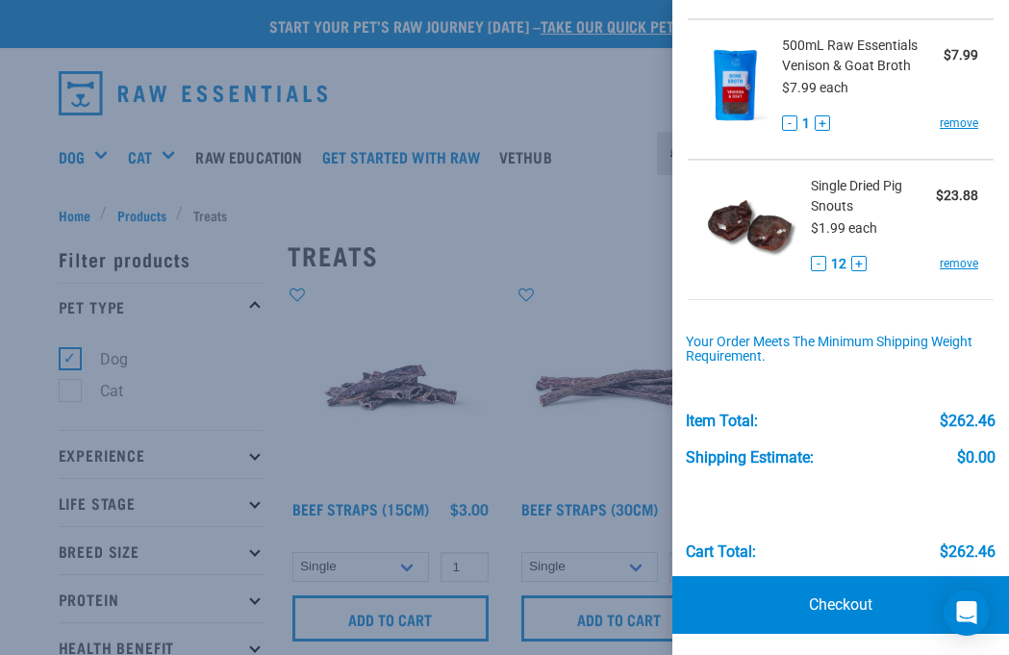
click at [823, 264] on button "-" at bounding box center [818, 263] width 15 height 15
click at [818, 258] on button "-" at bounding box center [818, 263] width 15 height 15
click at [816, 260] on button "-" at bounding box center [818, 263] width 15 height 15
click at [815, 263] on button "-" at bounding box center [818, 263] width 15 height 15
click at [820, 261] on button "-" at bounding box center [818, 263] width 15 height 15
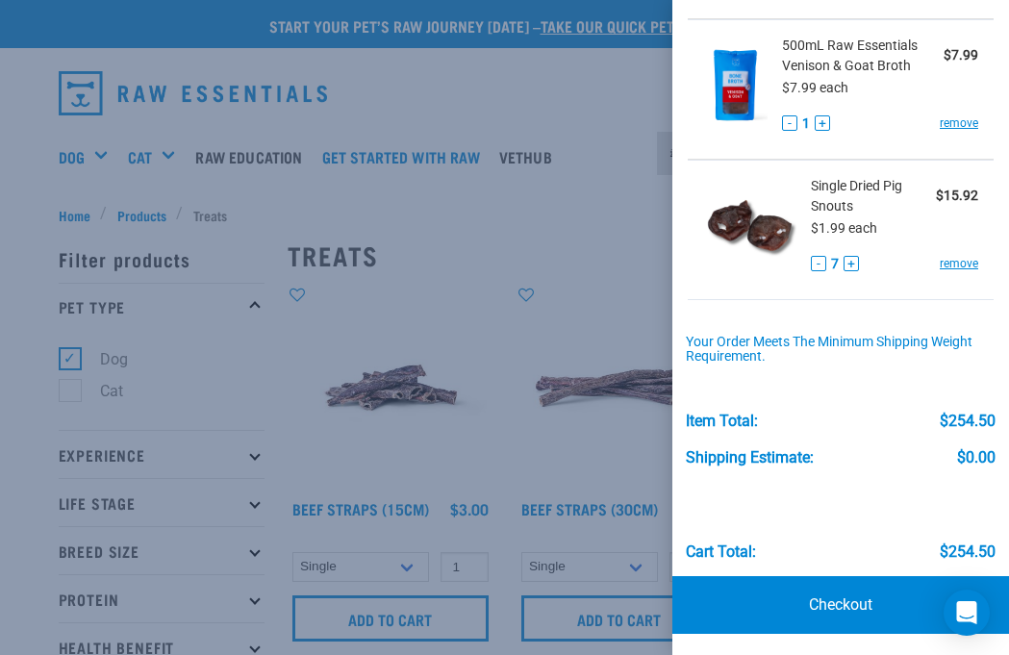
click at [816, 256] on button "-" at bounding box center [818, 263] width 15 height 15
click at [807, 268] on div "Single Dried Pig Snouts $11.94 $1.99 each - 6 + remove" at bounding box center [887, 230] width 182 height 108
click at [817, 248] on div "Single Dried Pig Snouts $11.94 $1.99 each - 6 + remove" at bounding box center [887, 230] width 182 height 108
click at [820, 263] on button "-" at bounding box center [818, 263] width 15 height 15
click at [800, 587] on link "Checkout" at bounding box center [840, 605] width 337 height 58
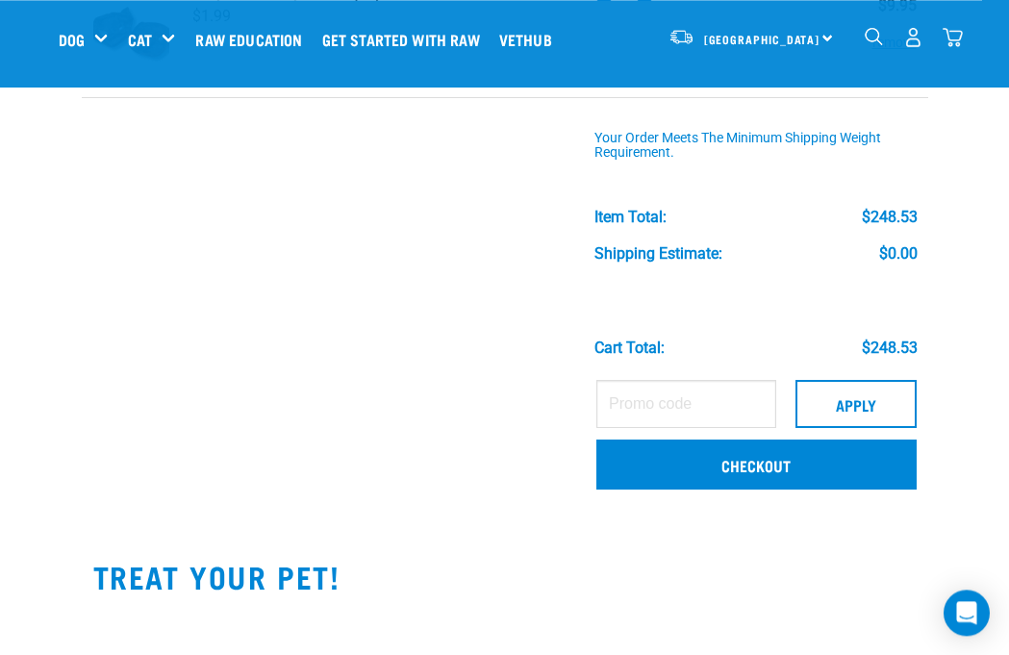
scroll to position [719, 0]
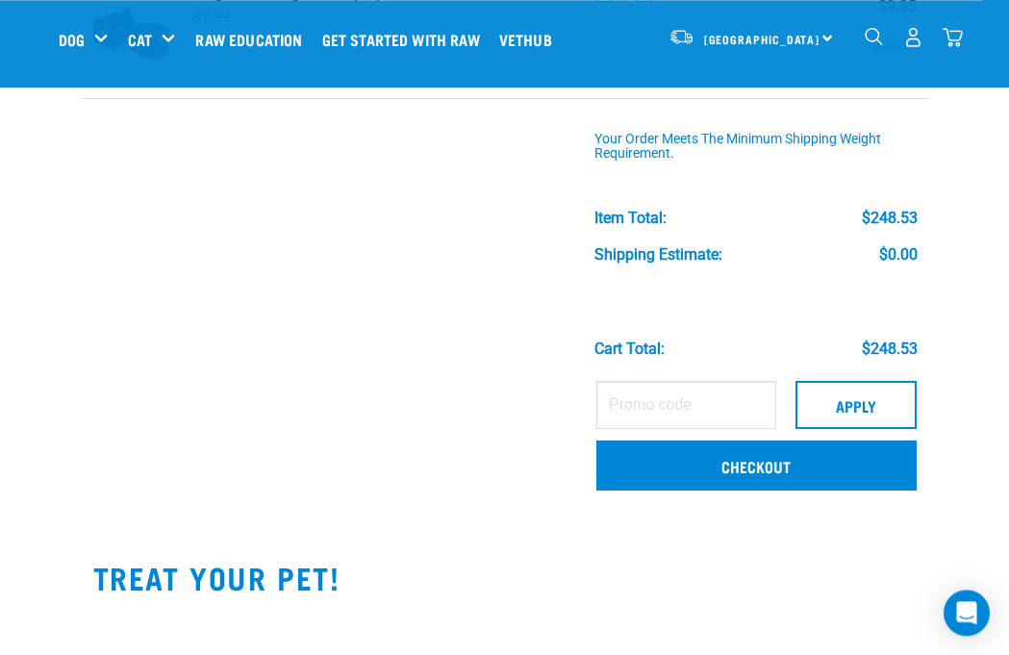
click at [739, 453] on link "Checkout" at bounding box center [756, 465] width 320 height 50
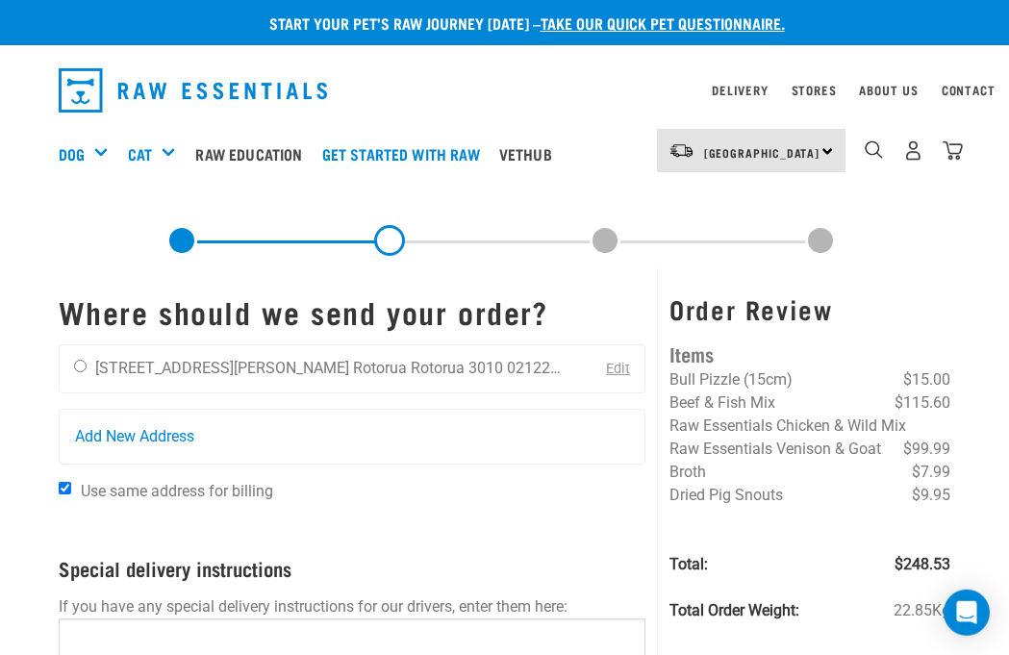
click at [83, 372] on input "radio" at bounding box center [80, 366] width 13 height 13
radio input "true"
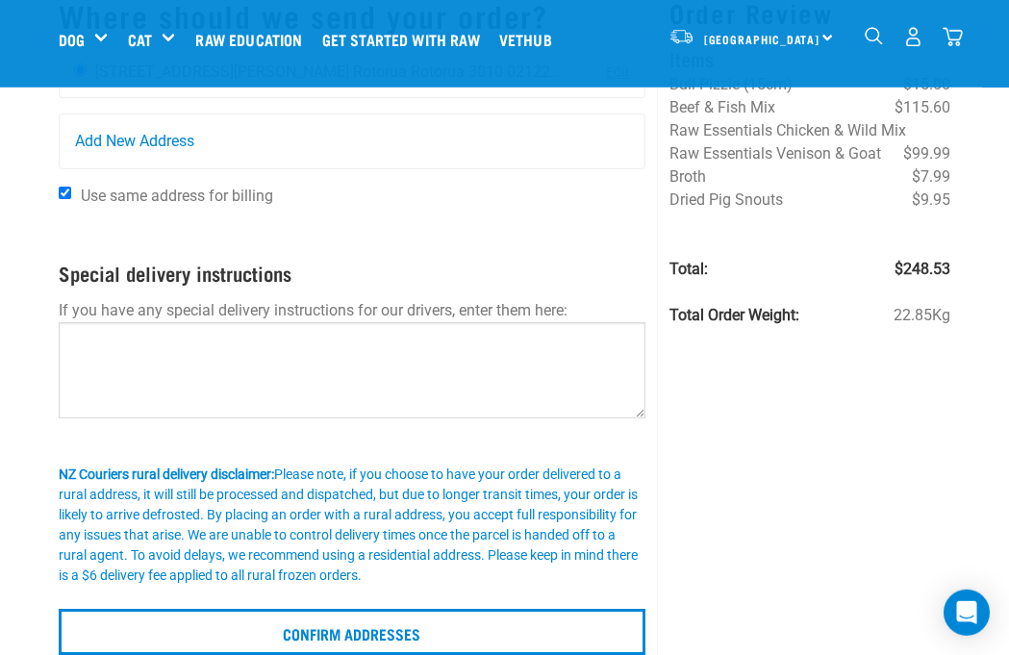
scroll to position [154, 0]
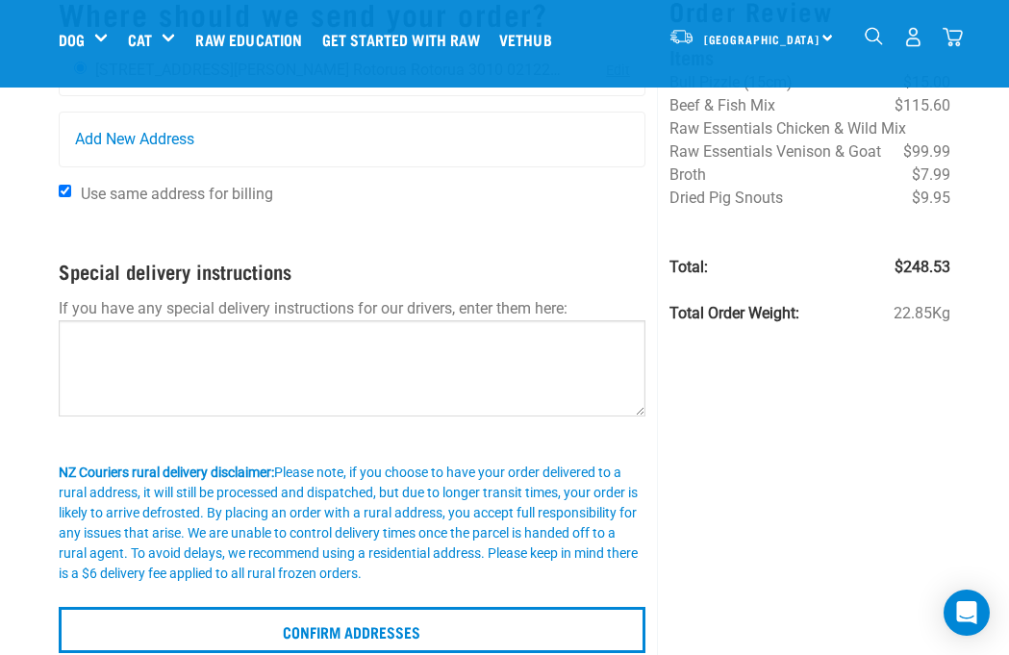
click at [296, 632] on input "Confirm addresses" at bounding box center [353, 630] width 588 height 46
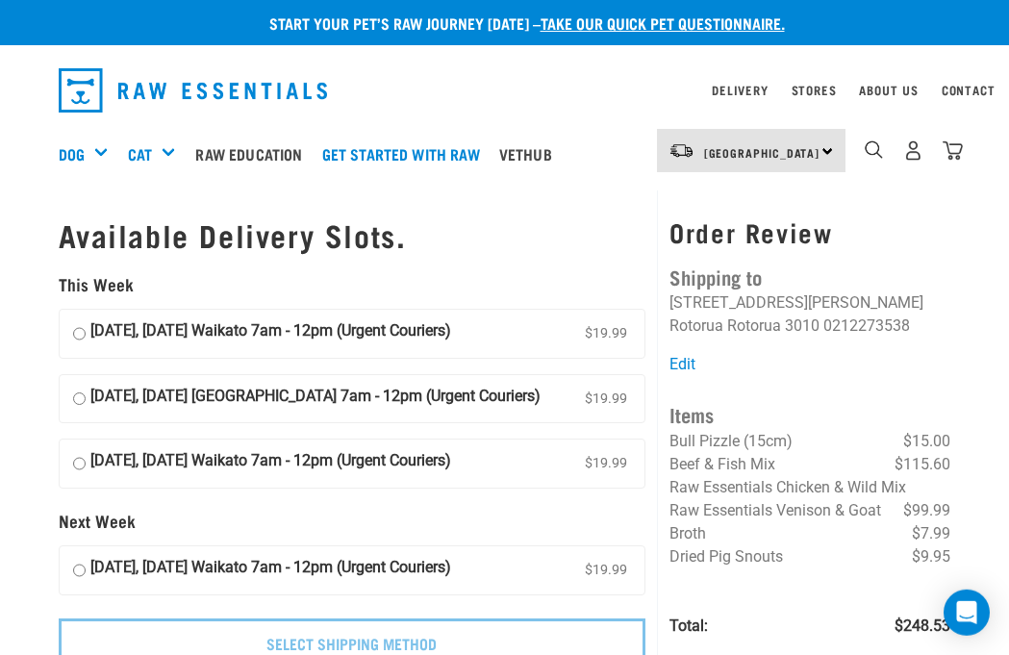
click at [75, 331] on input "[DATE], [DATE] Waikato 7am - 12pm (Urgent Couriers) $19.99" at bounding box center [79, 333] width 13 height 29
radio input "true"
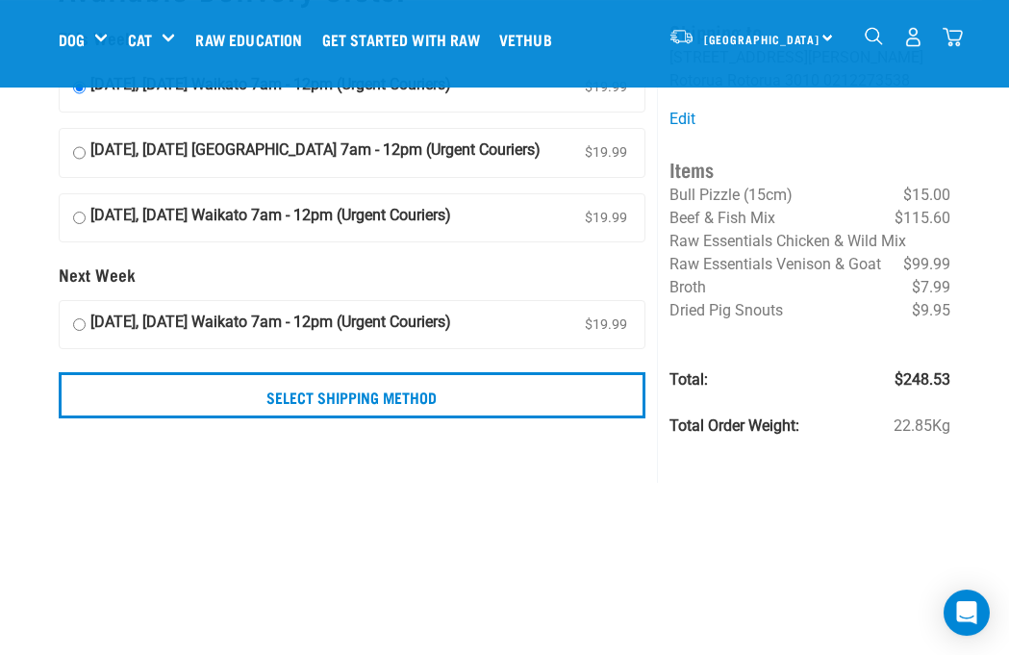
scroll to position [106, 0]
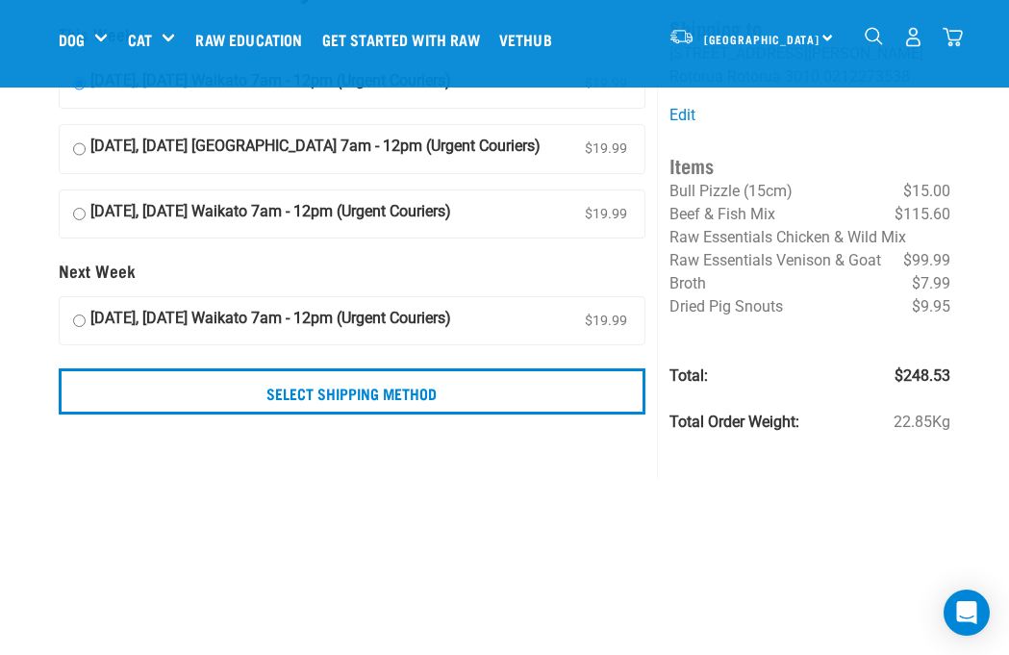
click at [262, 409] on input "Select Shipping Method" at bounding box center [353, 391] width 588 height 46
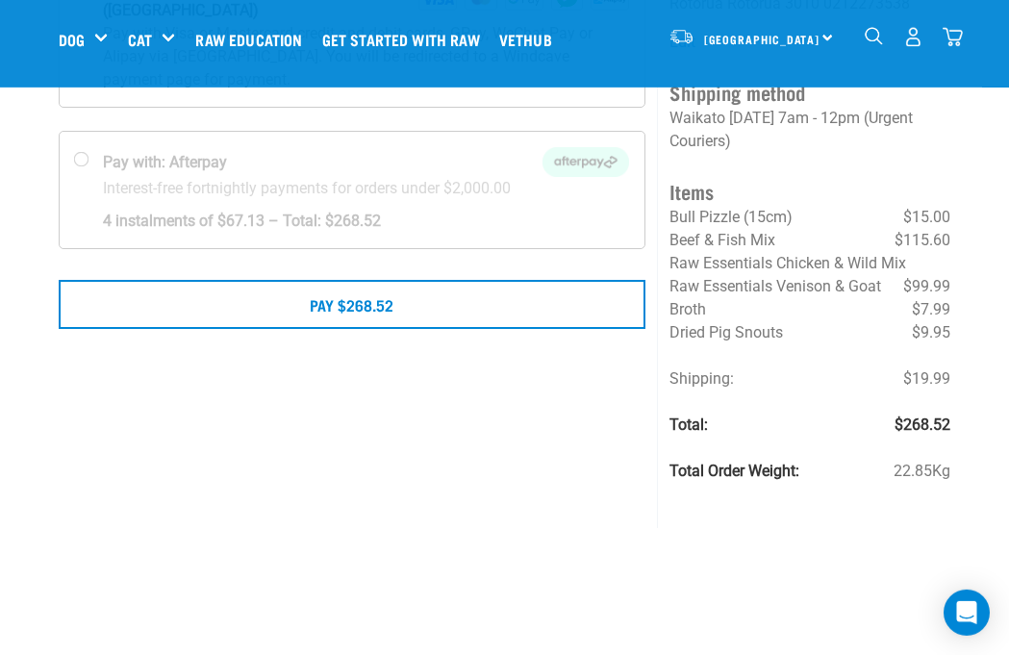
scroll to position [252, 0]
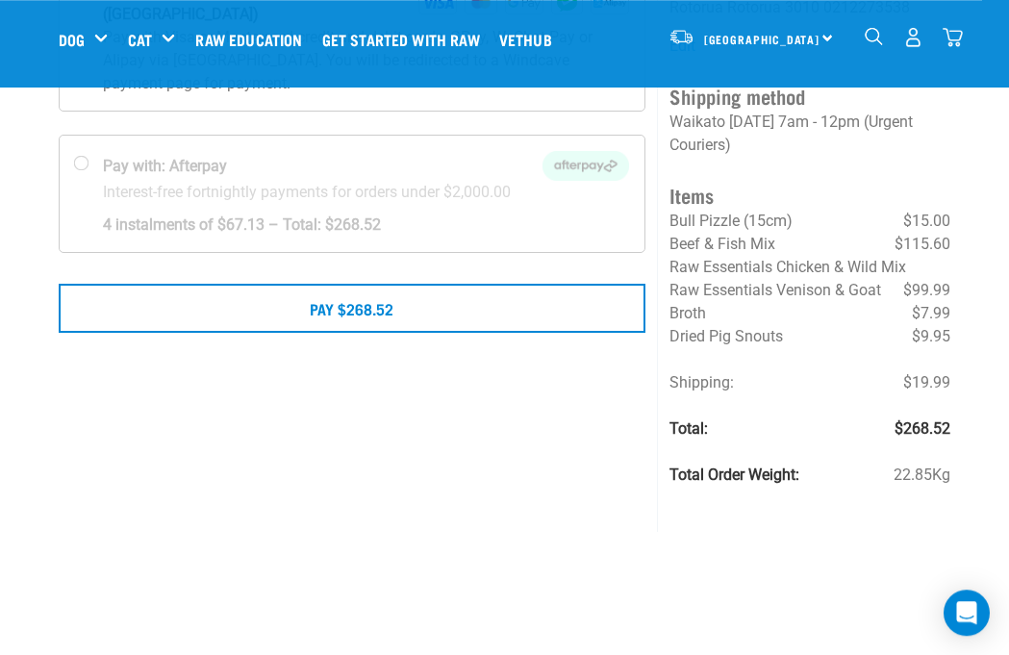
click at [273, 284] on button "Pay $268.52" at bounding box center [353, 308] width 588 height 48
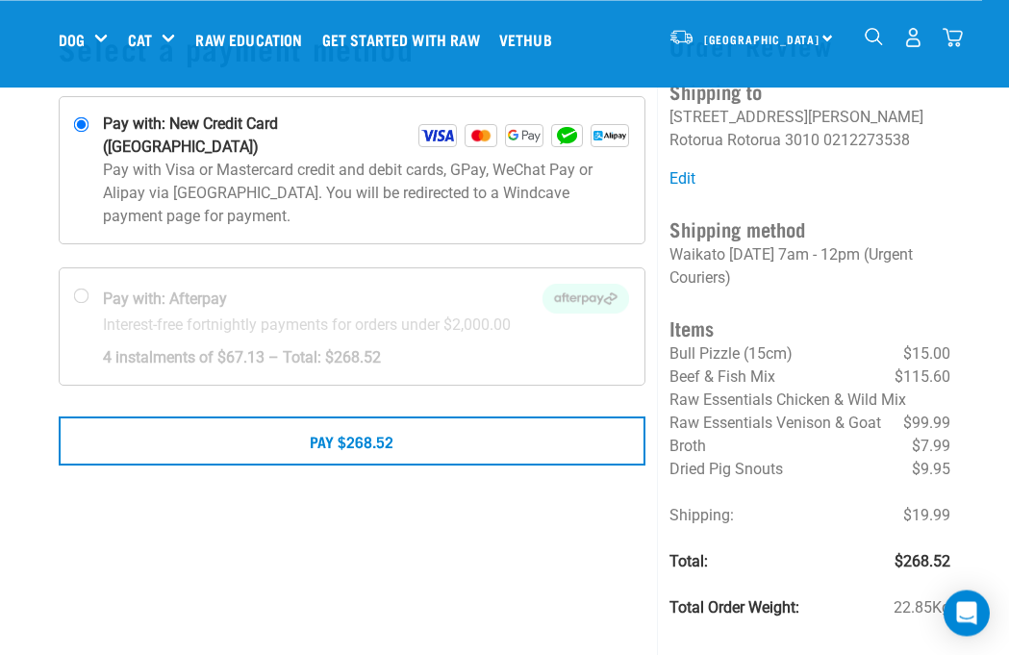
scroll to position [124, 0]
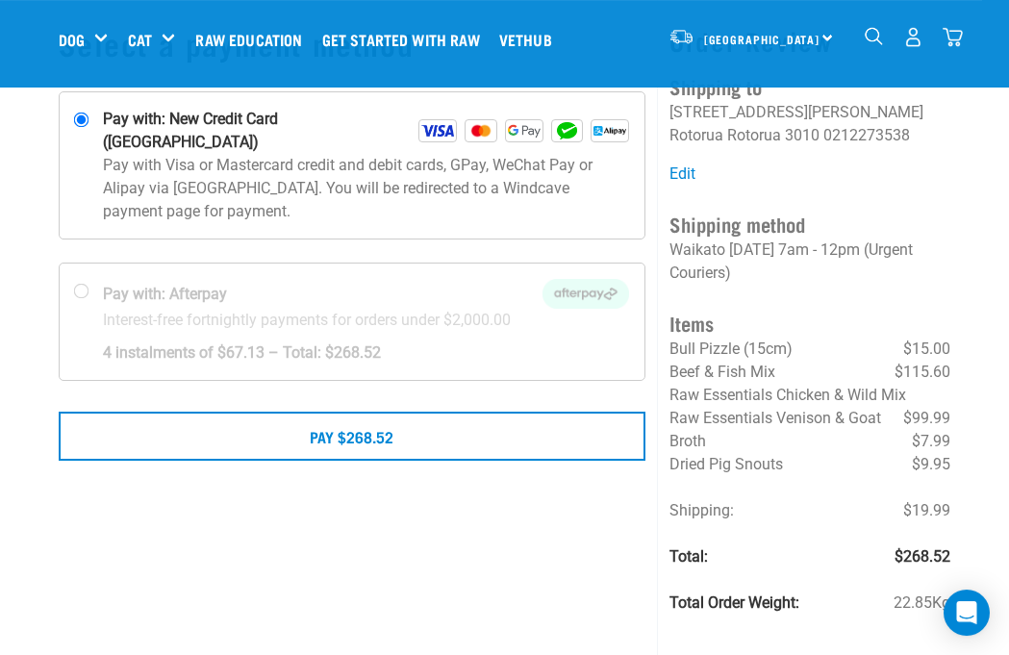
click at [315, 430] on button "Pay $268.52" at bounding box center [353, 436] width 588 height 48
